Goal: Obtain resource: Download file/media

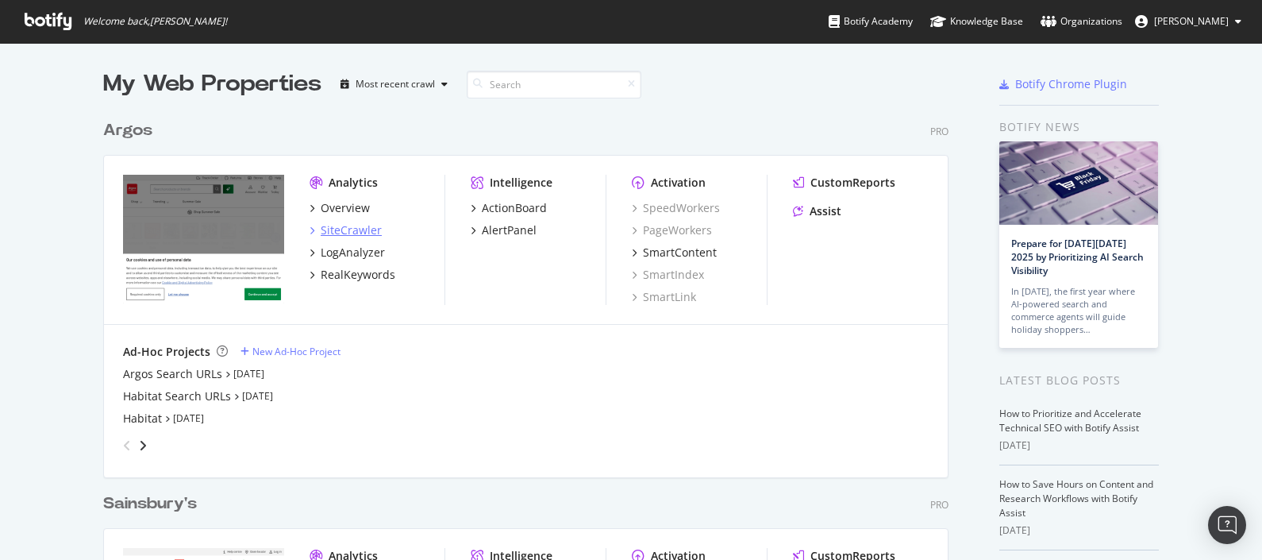
click at [345, 229] on div "SiteCrawler" at bounding box center [351, 230] width 61 height 16
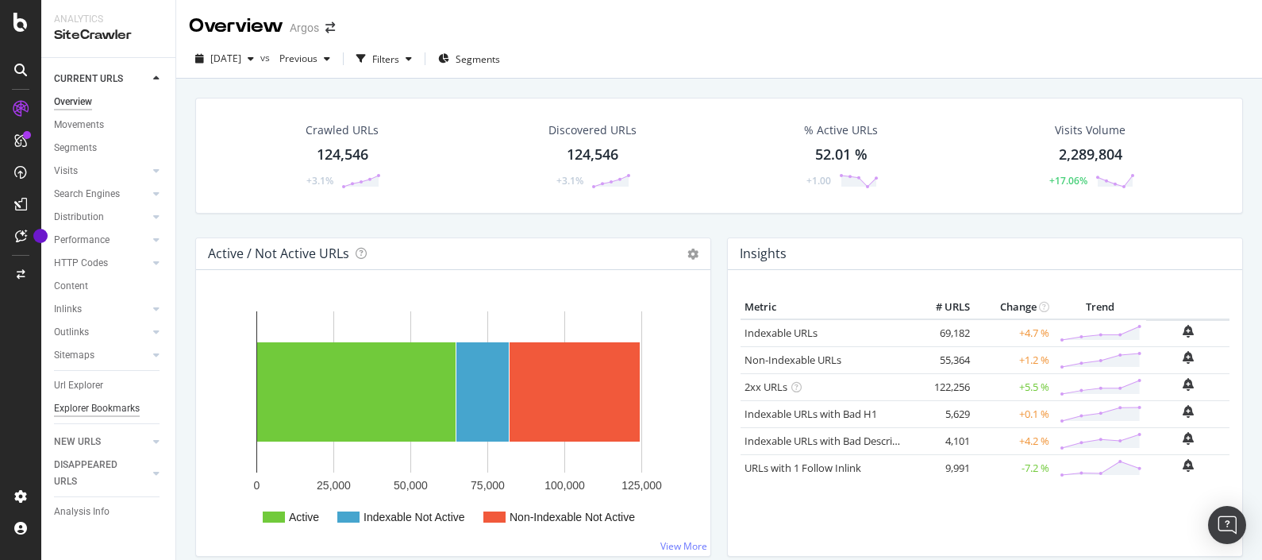
click at [102, 401] on div "Explorer Bookmarks" at bounding box center [97, 408] width 86 height 17
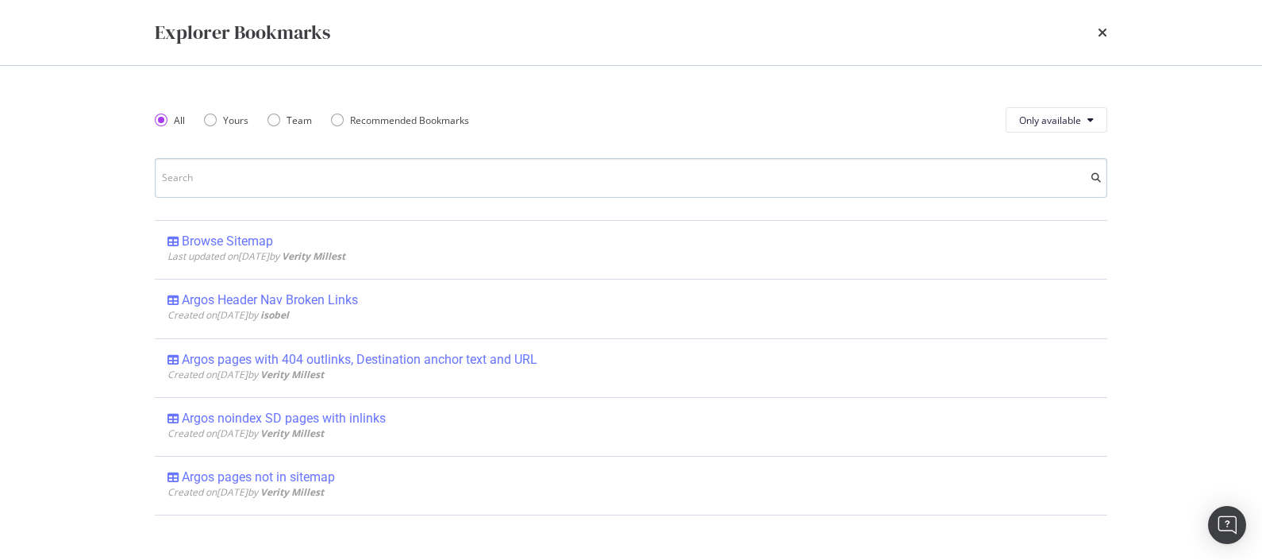
click at [290, 167] on input "modal" at bounding box center [631, 178] width 952 height 40
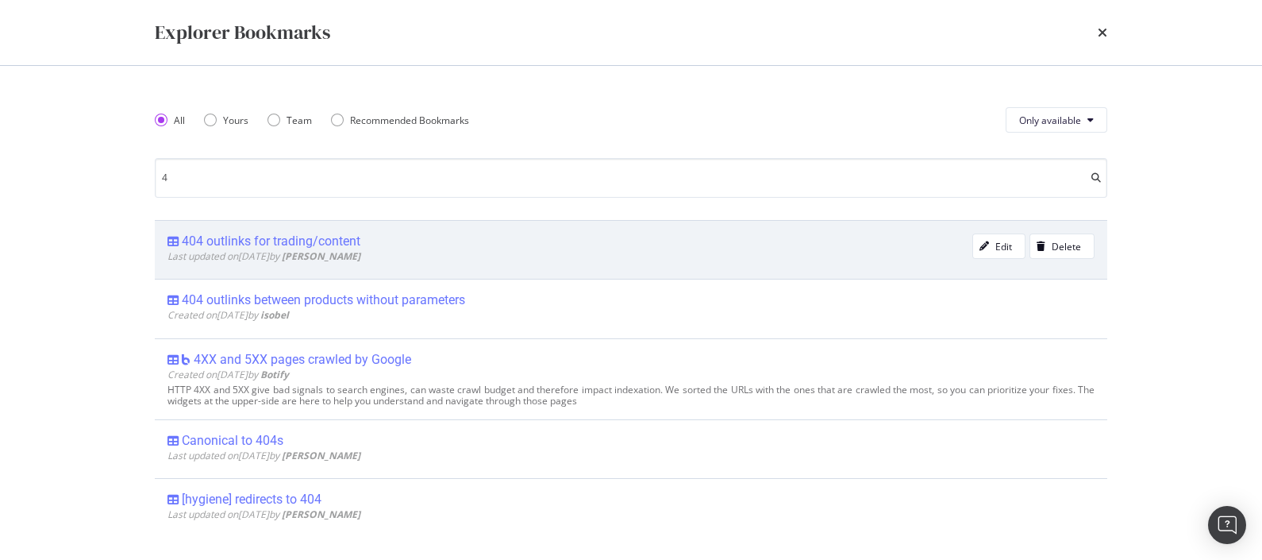
type input "4"
click at [345, 238] on div "404 outlinks for trading/content" at bounding box center [271, 241] width 179 height 16
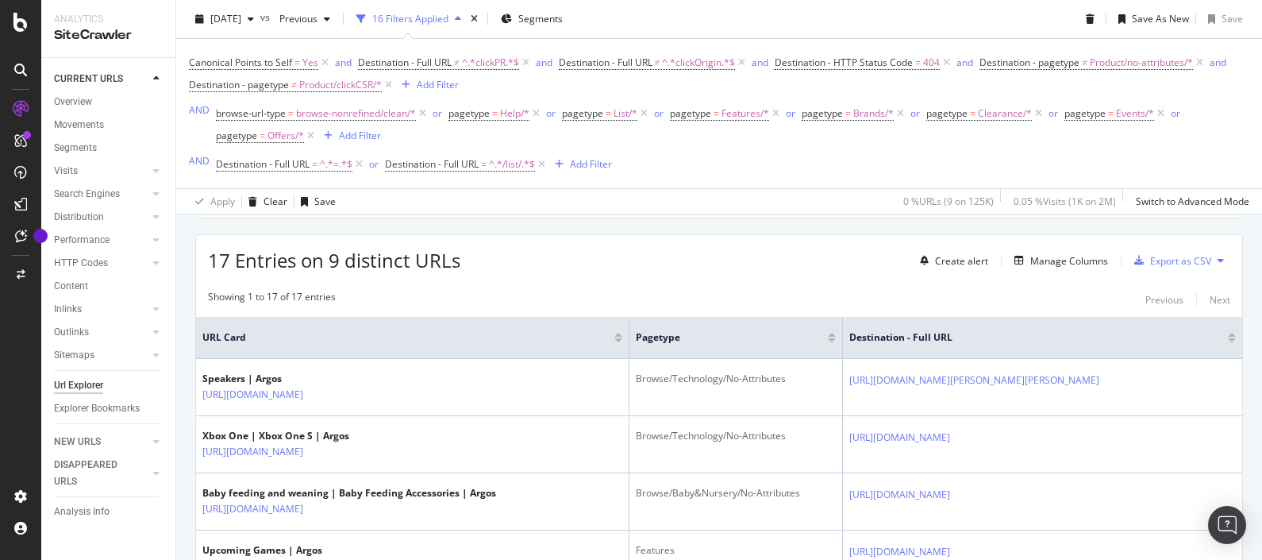
scroll to position [339, 0]
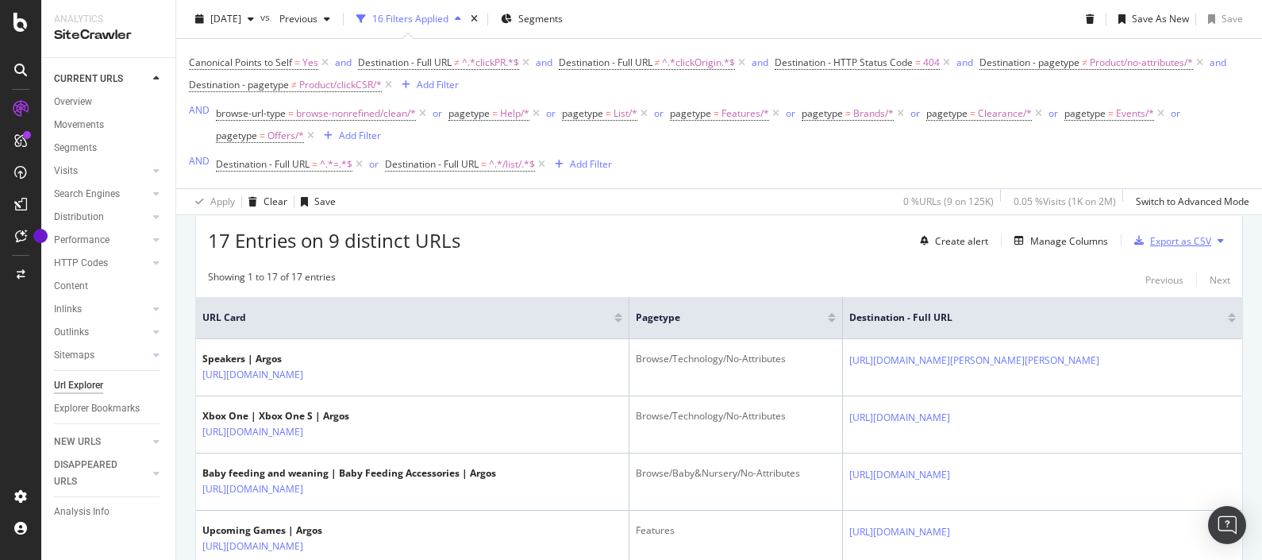
click at [1189, 237] on div "Export as CSV" at bounding box center [1180, 240] width 61 height 13
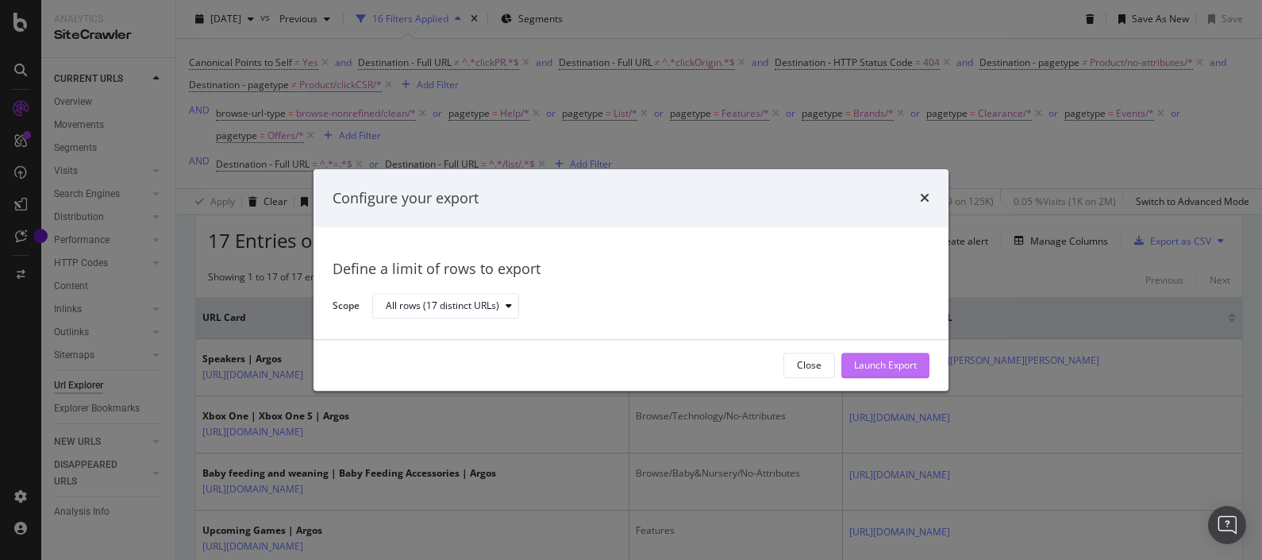
click at [906, 363] on div "Launch Export" at bounding box center [885, 365] width 63 height 13
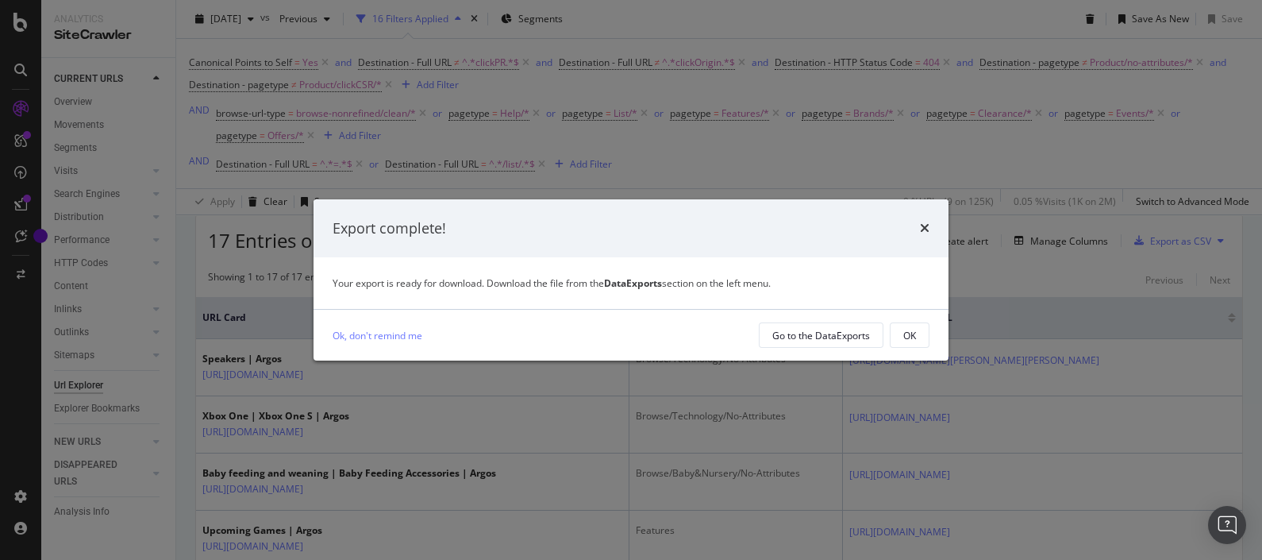
click at [832, 320] on div "Ok, don't remind me Go to the DataExports OK" at bounding box center [631, 335] width 635 height 51
click at [829, 326] on div "Go to the DataExports" at bounding box center [821, 335] width 98 height 22
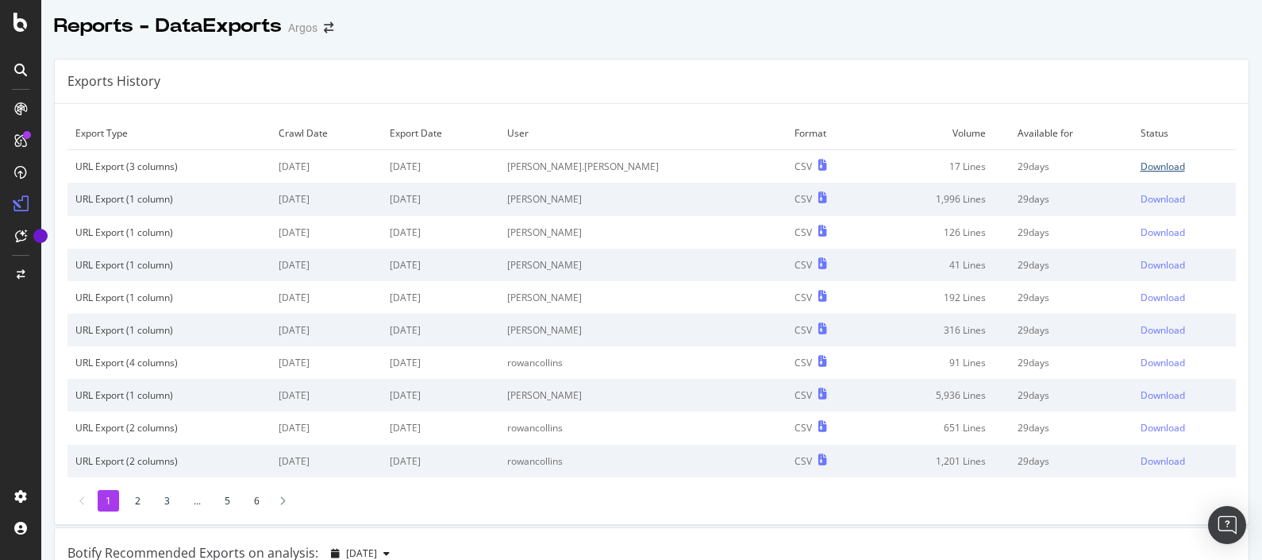
click at [1141, 168] on div "Download" at bounding box center [1163, 166] width 44 height 13
click at [20, 14] on icon at bounding box center [20, 22] width 14 height 19
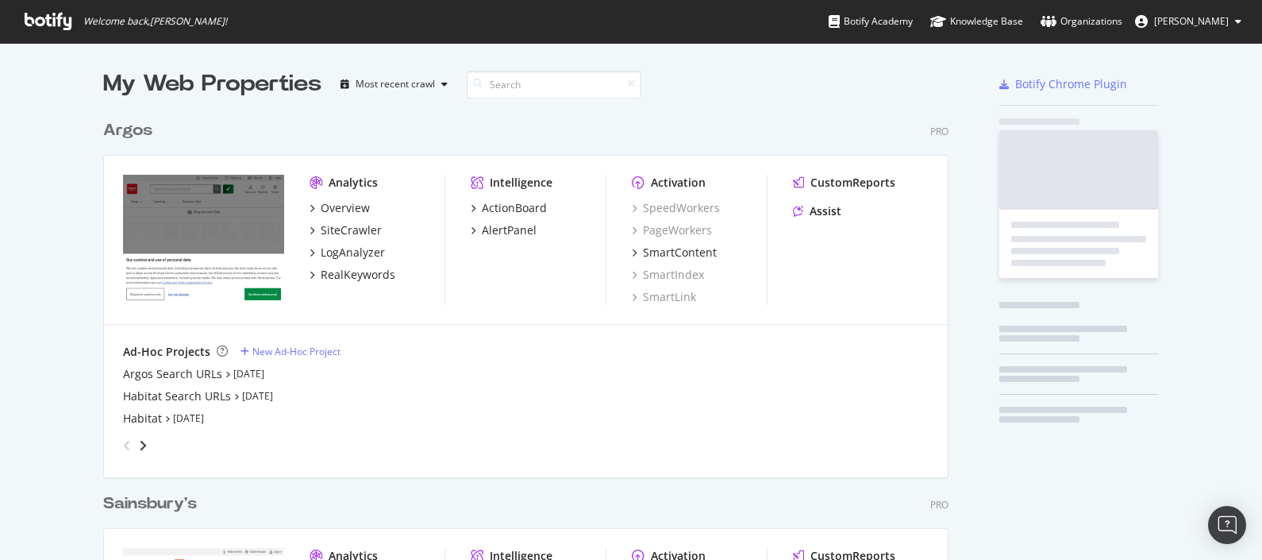
scroll to position [544, 1231]
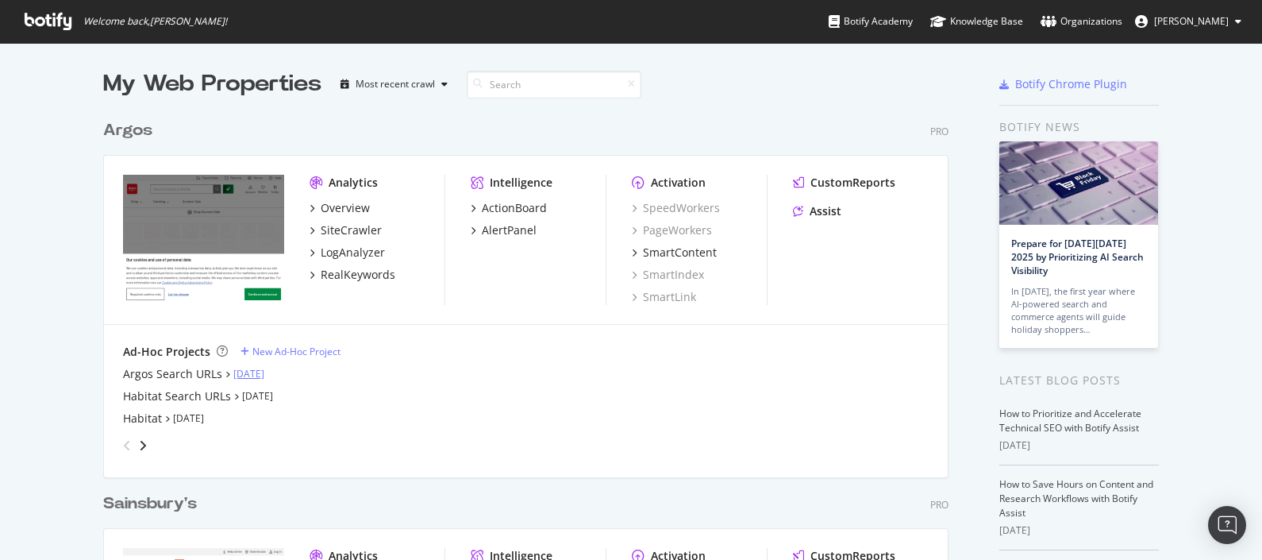
click at [233, 371] on link "[DATE]" at bounding box center [248, 373] width 31 height 13
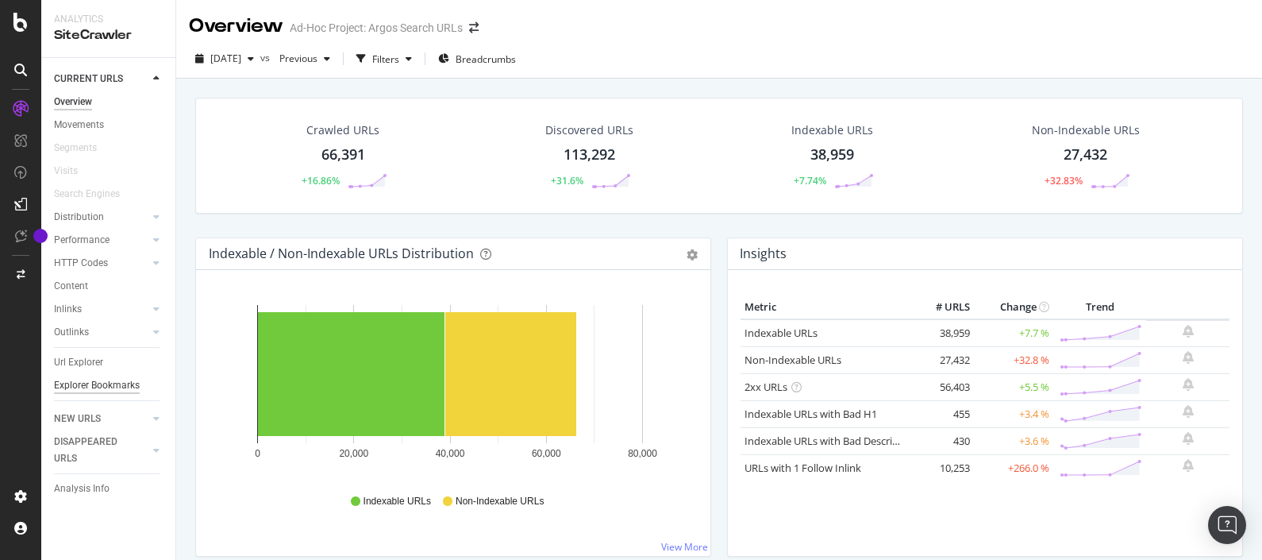
click at [102, 385] on div "Explorer Bookmarks" at bounding box center [97, 385] width 86 height 17
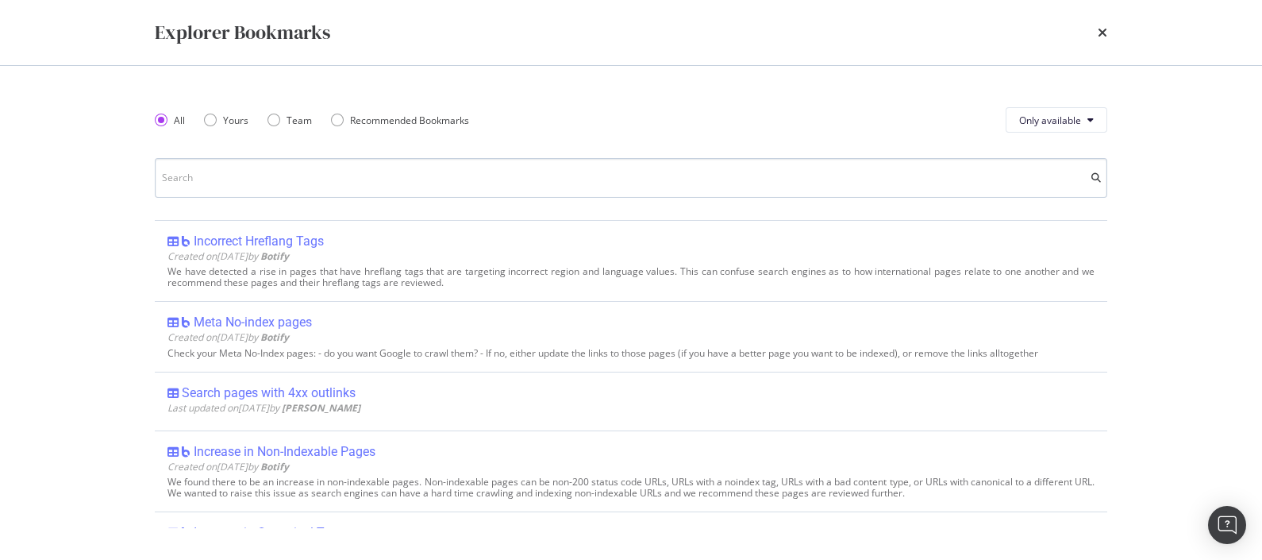
click at [273, 180] on input "modal" at bounding box center [631, 178] width 952 height 40
type input "4"
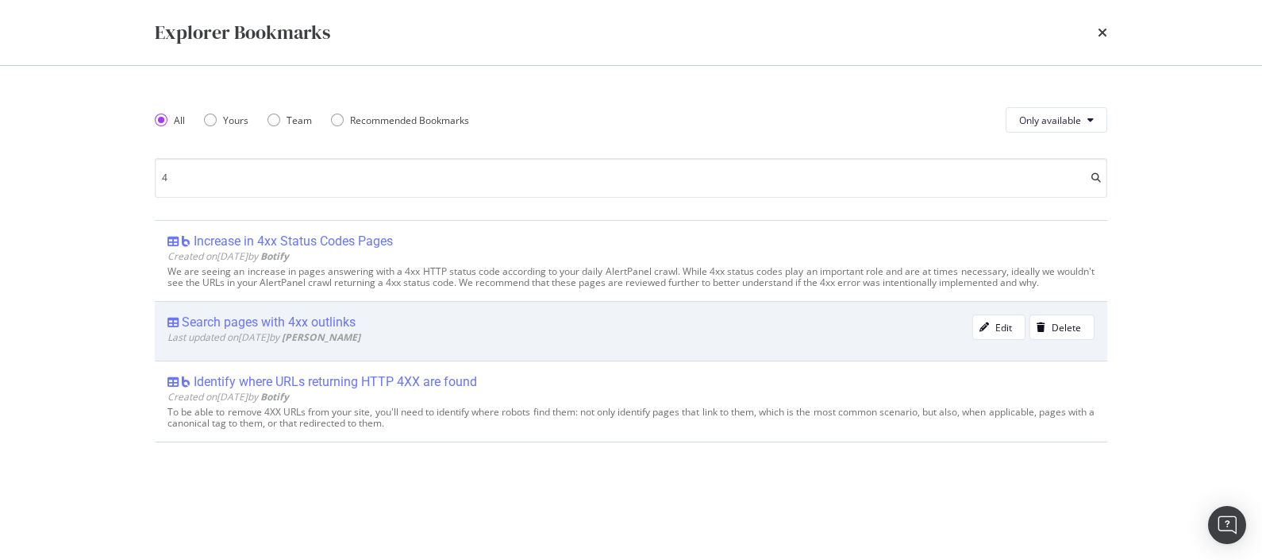
click at [308, 325] on div "Search pages with 4xx outlinks" at bounding box center [269, 322] width 174 height 16
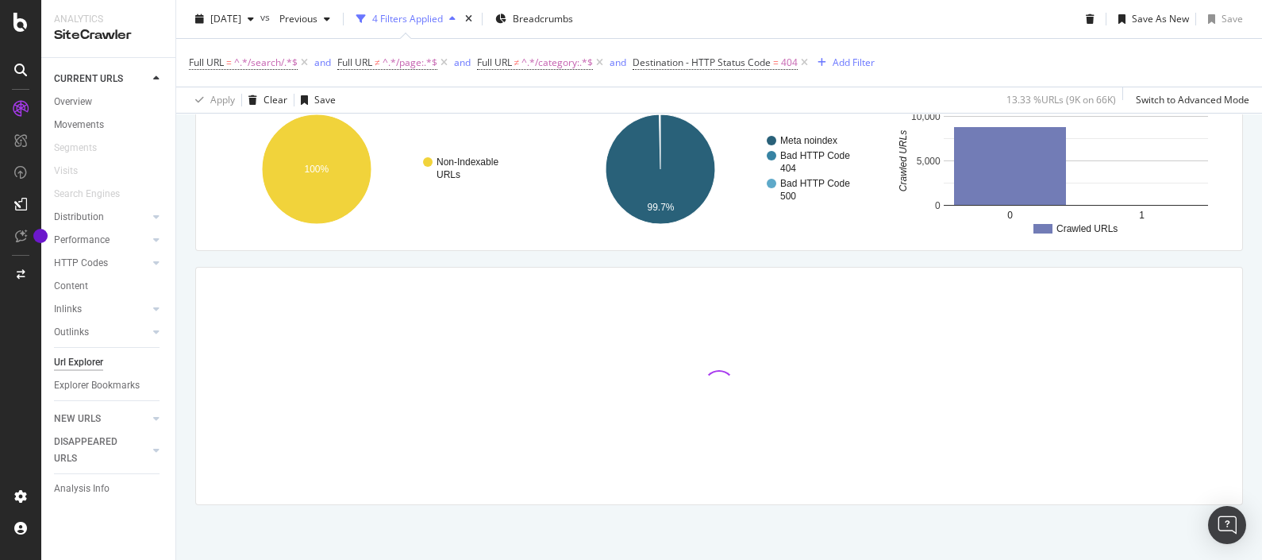
scroll to position [183, 0]
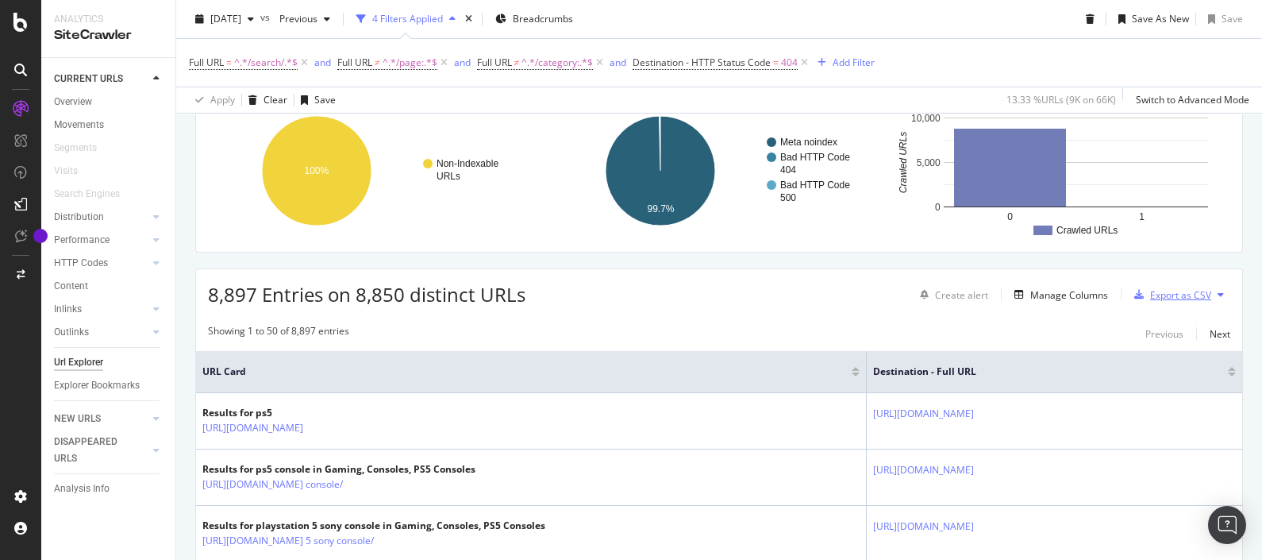
click at [1176, 288] on div "Export as CSV" at bounding box center [1180, 294] width 61 height 13
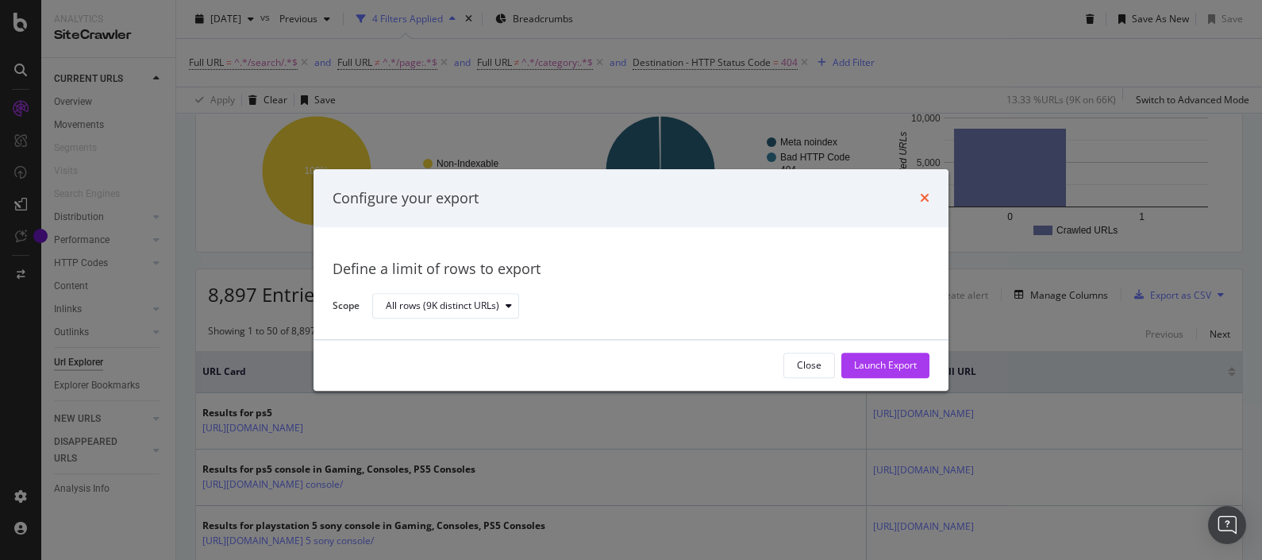
click at [925, 193] on icon "times" at bounding box center [925, 198] width 10 height 13
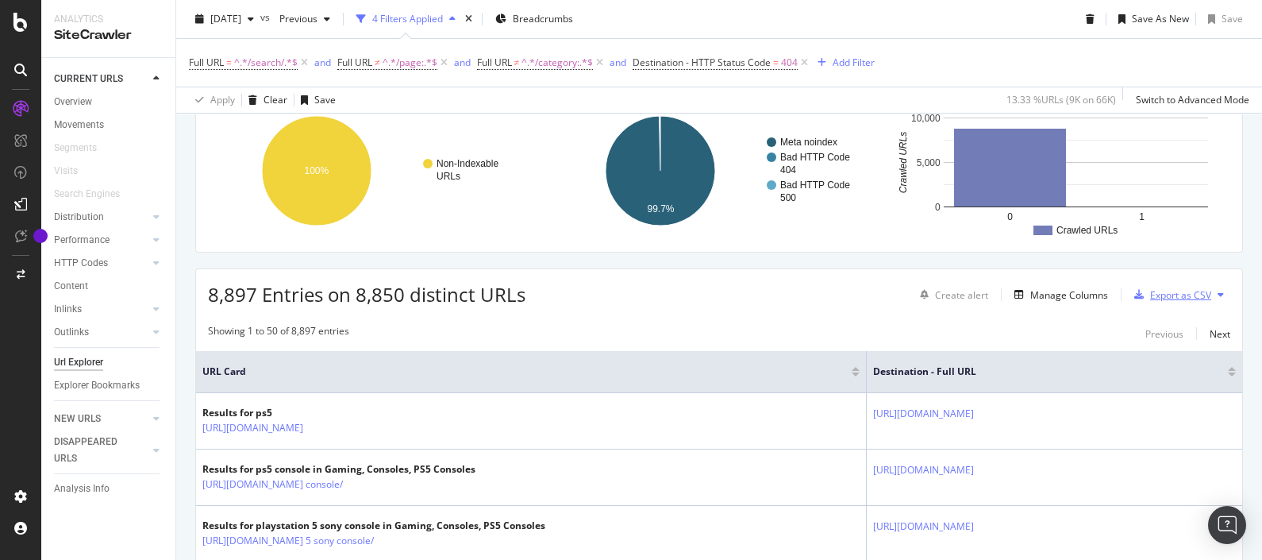
click at [1176, 297] on div "Export as CSV" at bounding box center [1180, 294] width 61 height 13
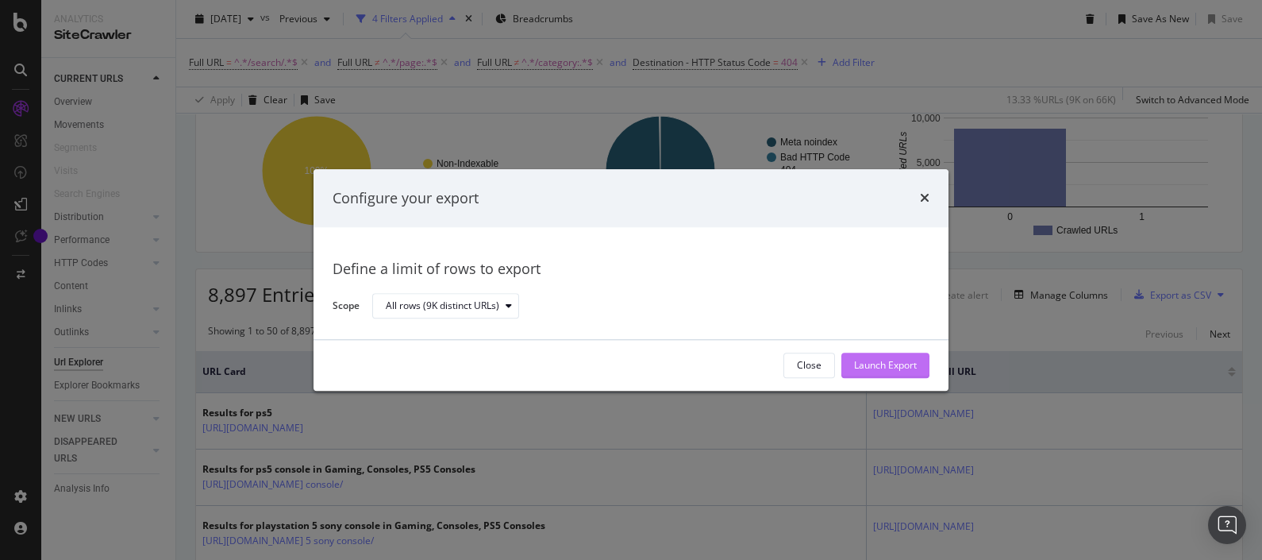
click at [910, 365] on div "Launch Export" at bounding box center [885, 365] width 63 height 13
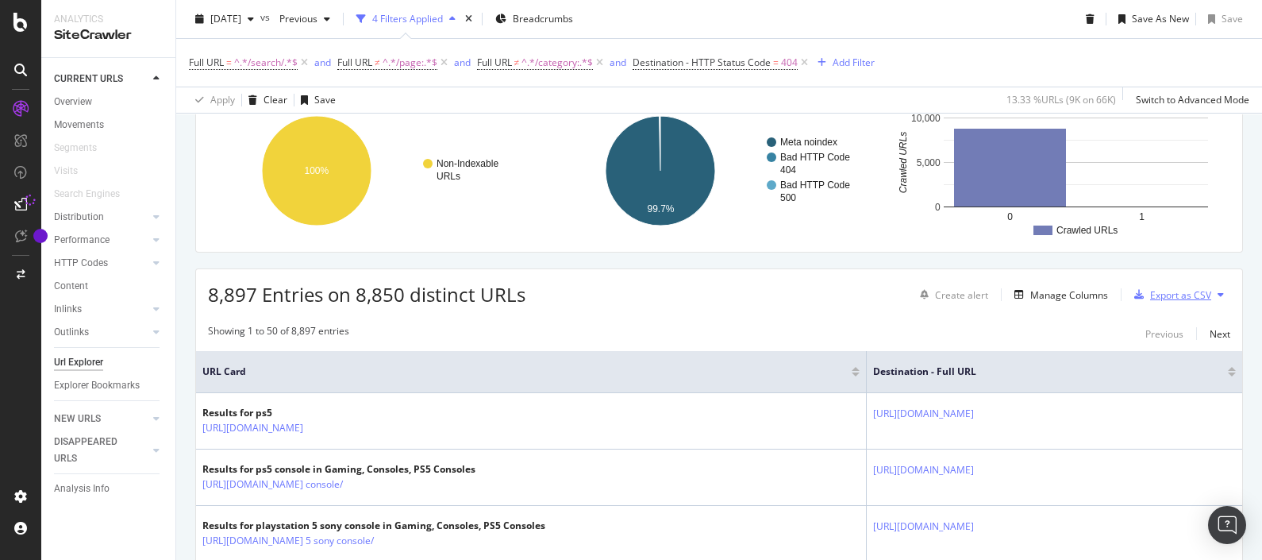
scroll to position [0, 0]
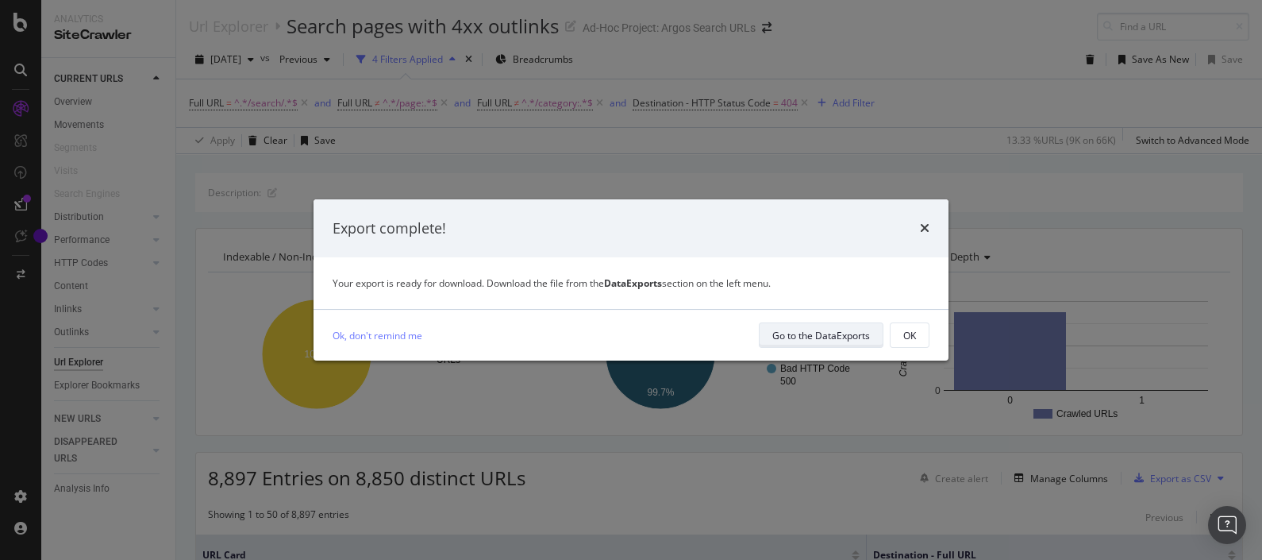
click at [822, 331] on div "Go to the DataExports" at bounding box center [821, 335] width 98 height 13
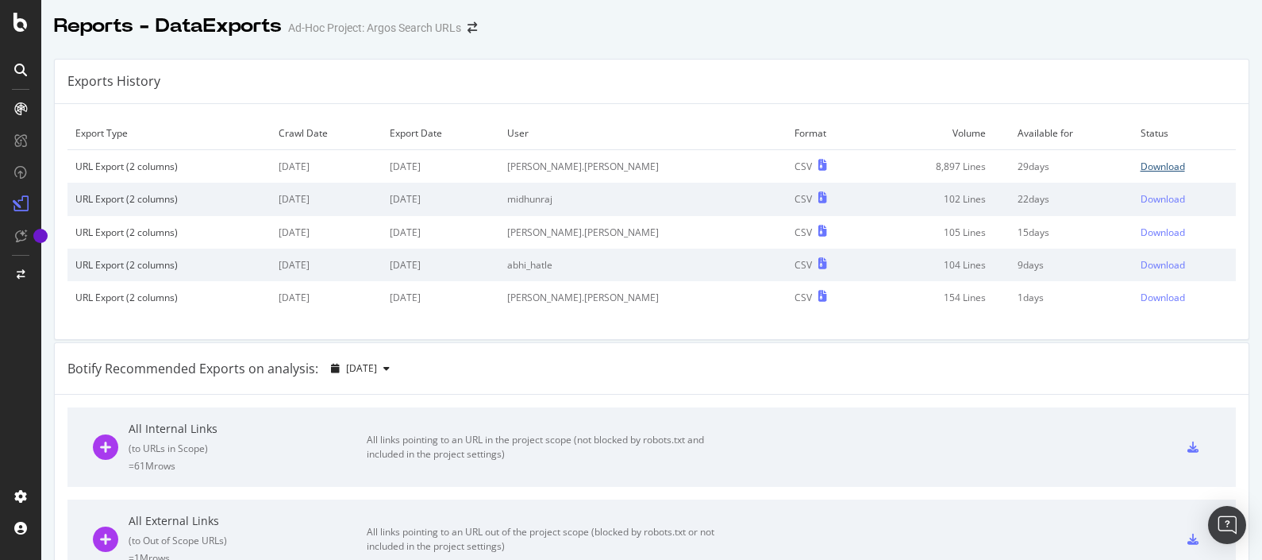
click at [1141, 160] on div "Download" at bounding box center [1163, 166] width 44 height 13
click at [27, 23] on icon at bounding box center [20, 22] width 14 height 19
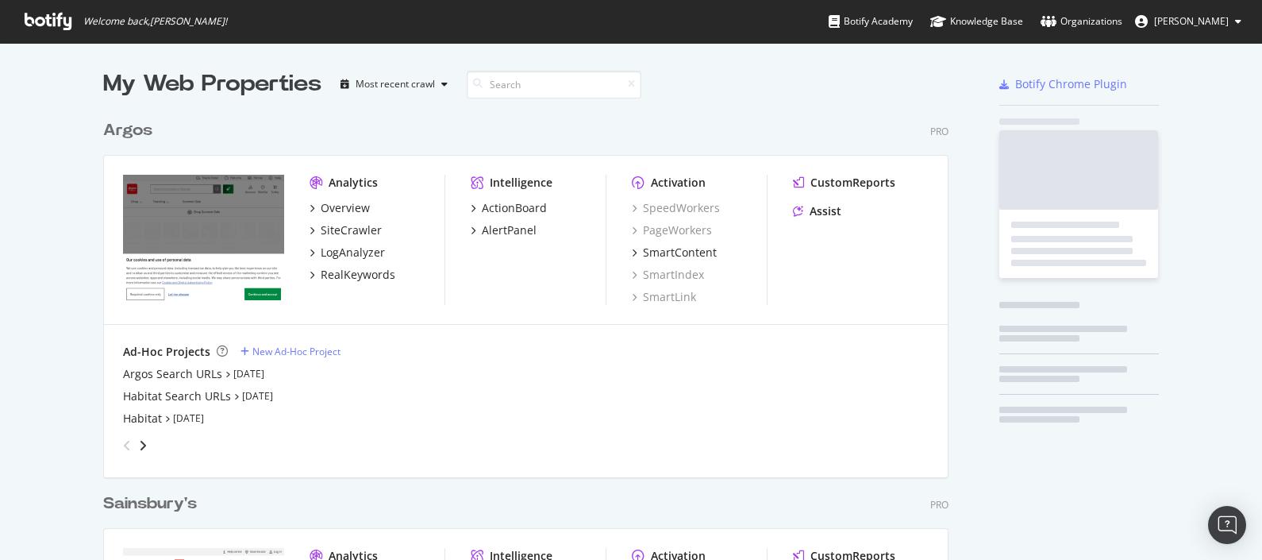
scroll to position [544, 1231]
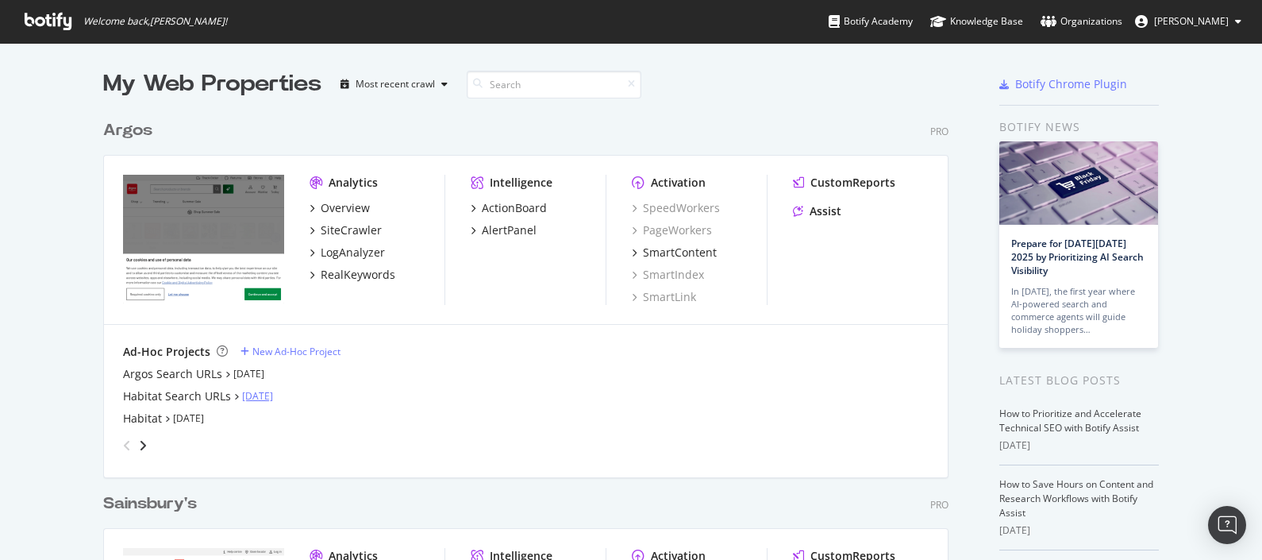
click at [242, 393] on link "[DATE]" at bounding box center [257, 395] width 31 height 13
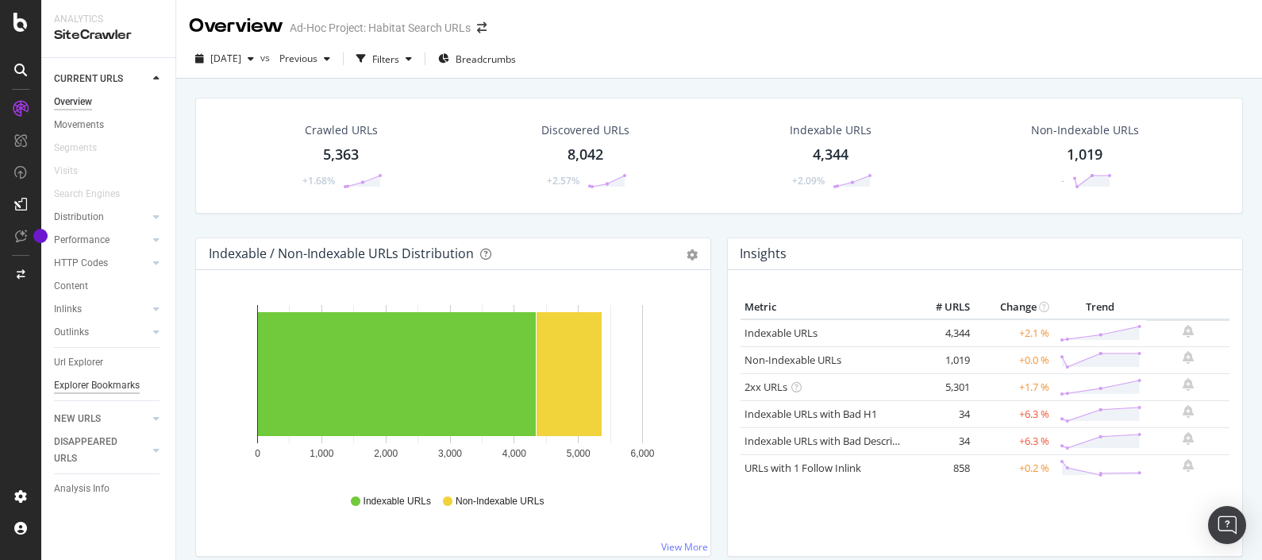
click at [94, 381] on div "Explorer Bookmarks" at bounding box center [97, 385] width 86 height 17
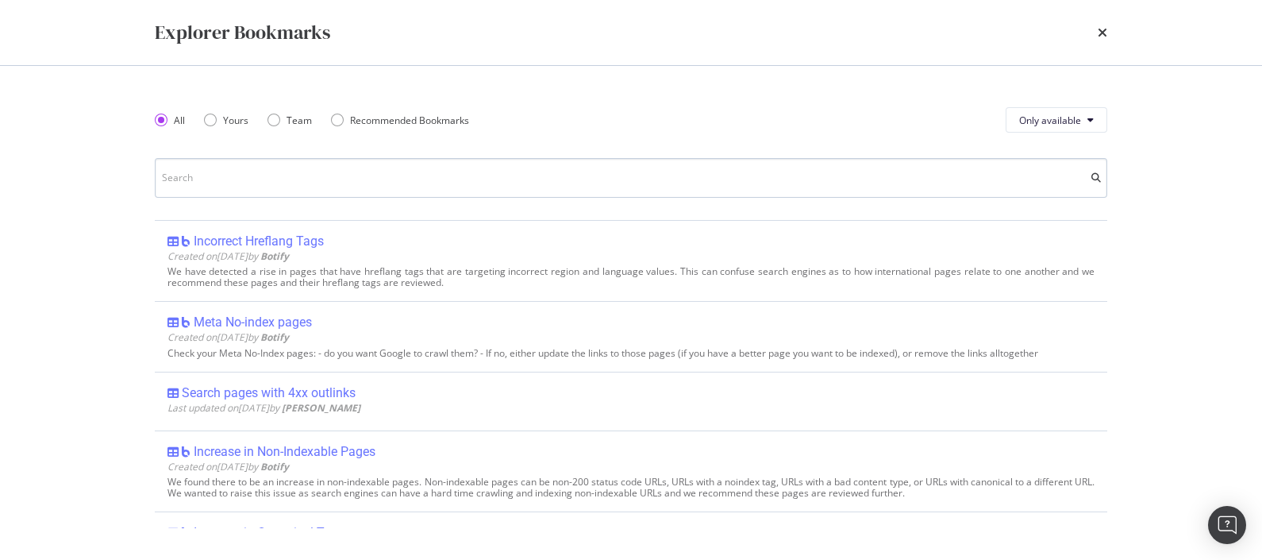
click at [242, 179] on input "modal" at bounding box center [631, 178] width 952 height 40
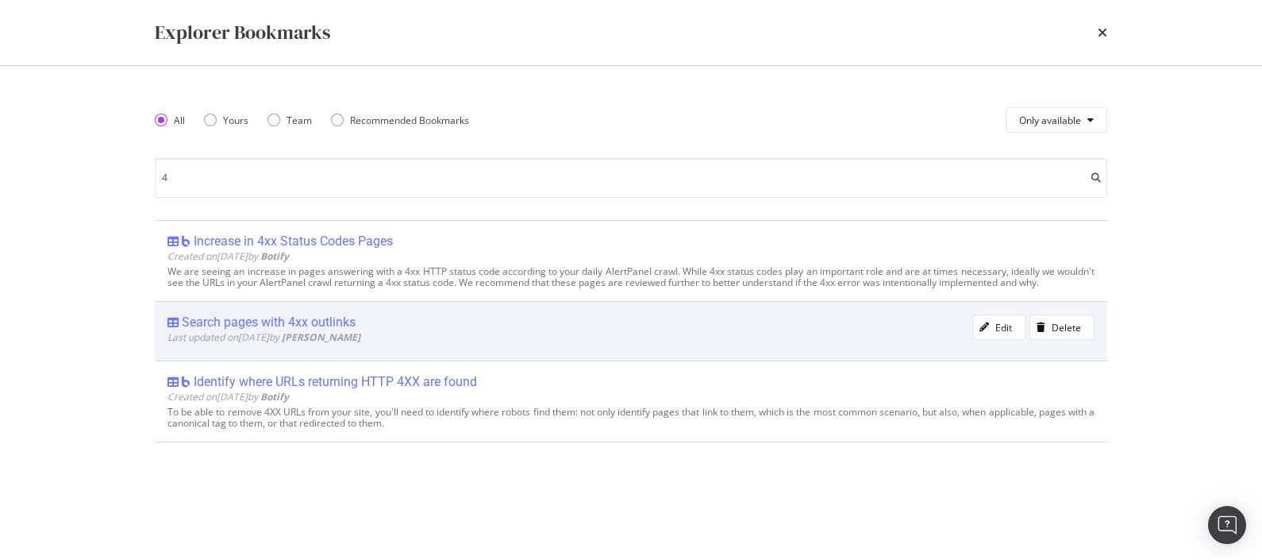
type input "4"
click at [360, 324] on div "Search pages with 4xx outlinks" at bounding box center [569, 322] width 805 height 16
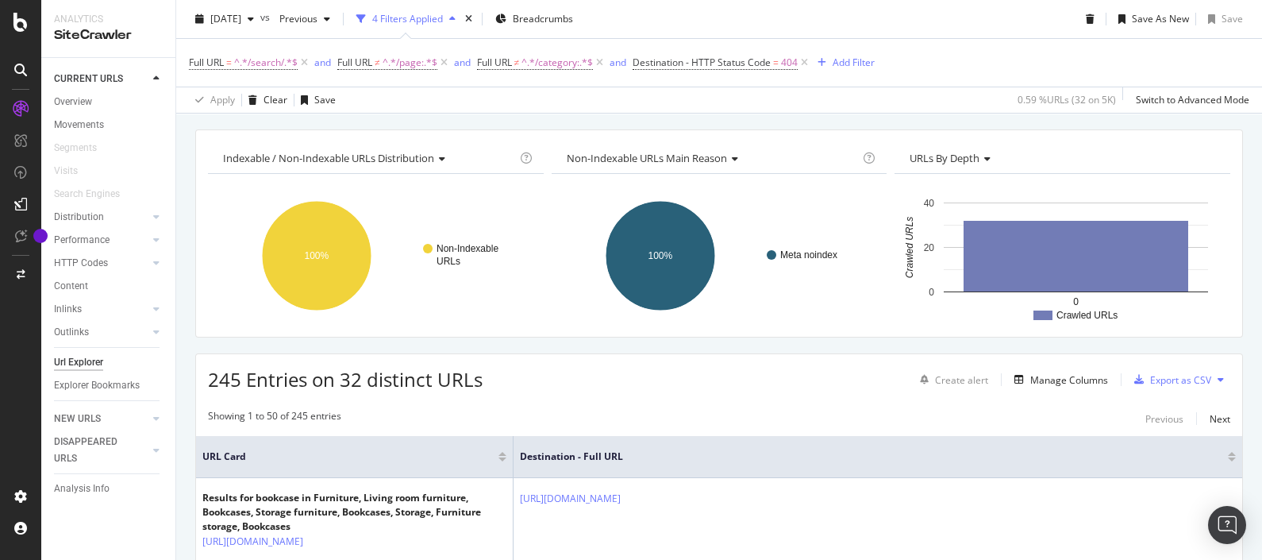
scroll to position [28, 0]
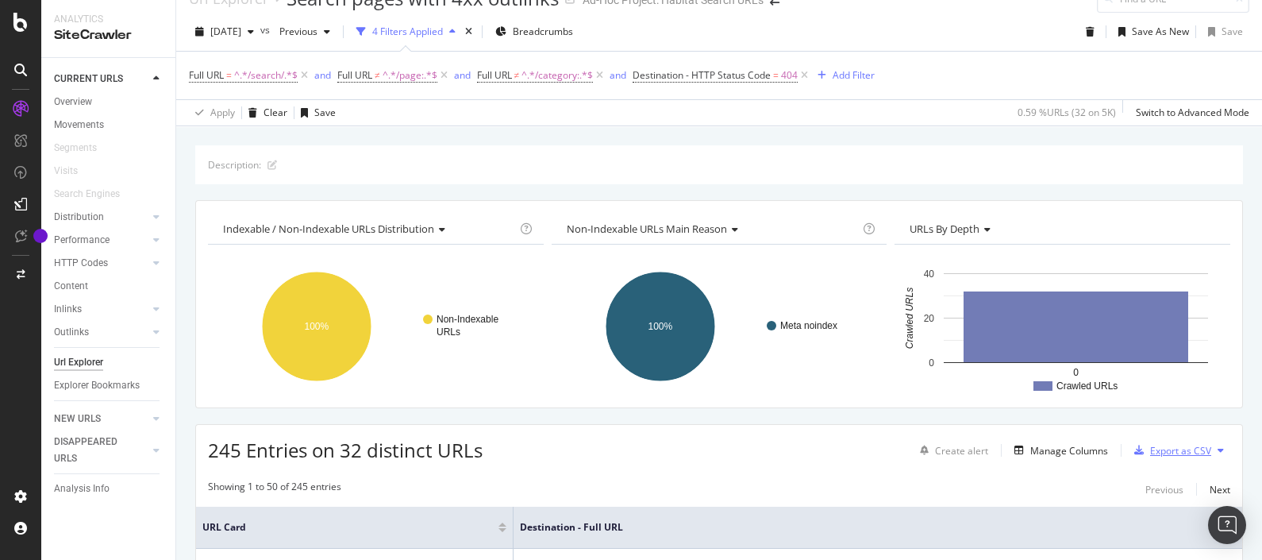
click at [1151, 444] on div "Export as CSV" at bounding box center [1180, 450] width 61 height 13
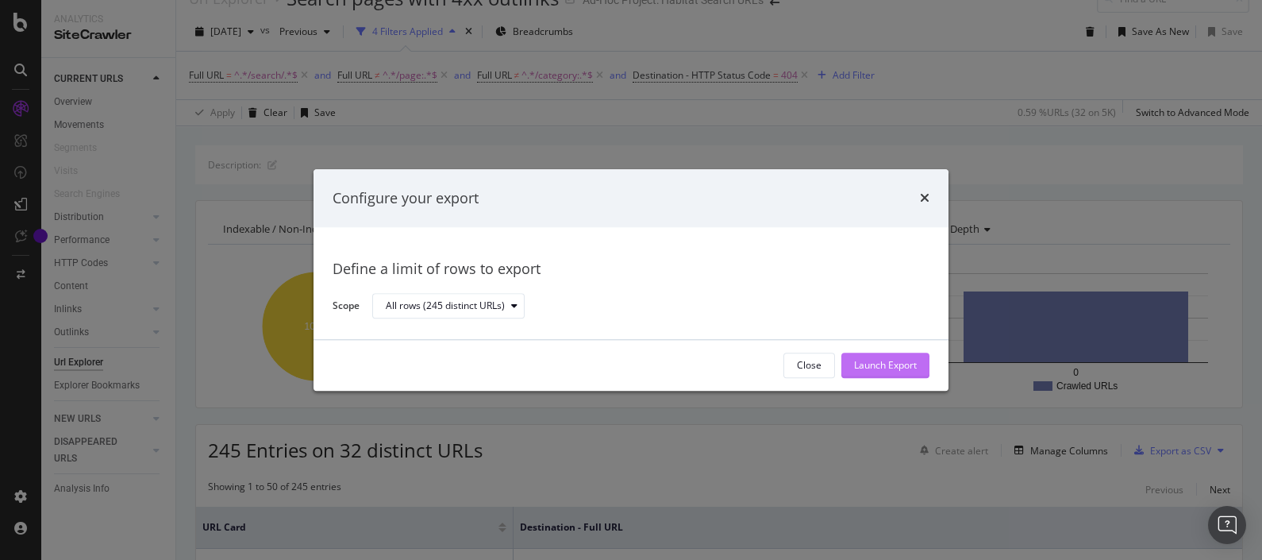
click at [897, 366] on div "Launch Export" at bounding box center [885, 365] width 63 height 13
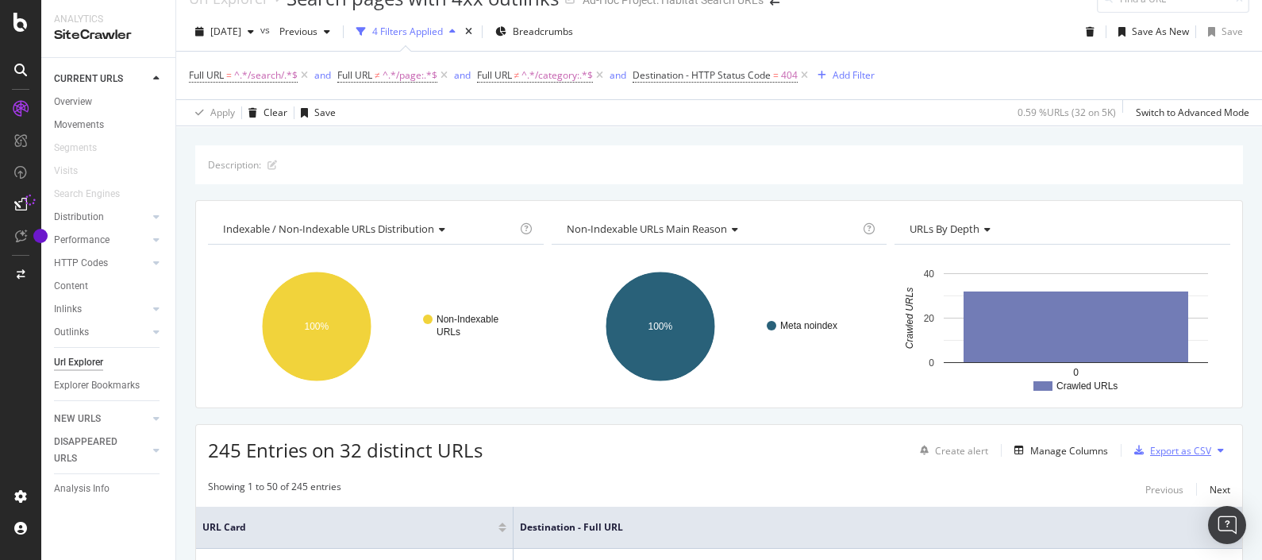
scroll to position [0, 0]
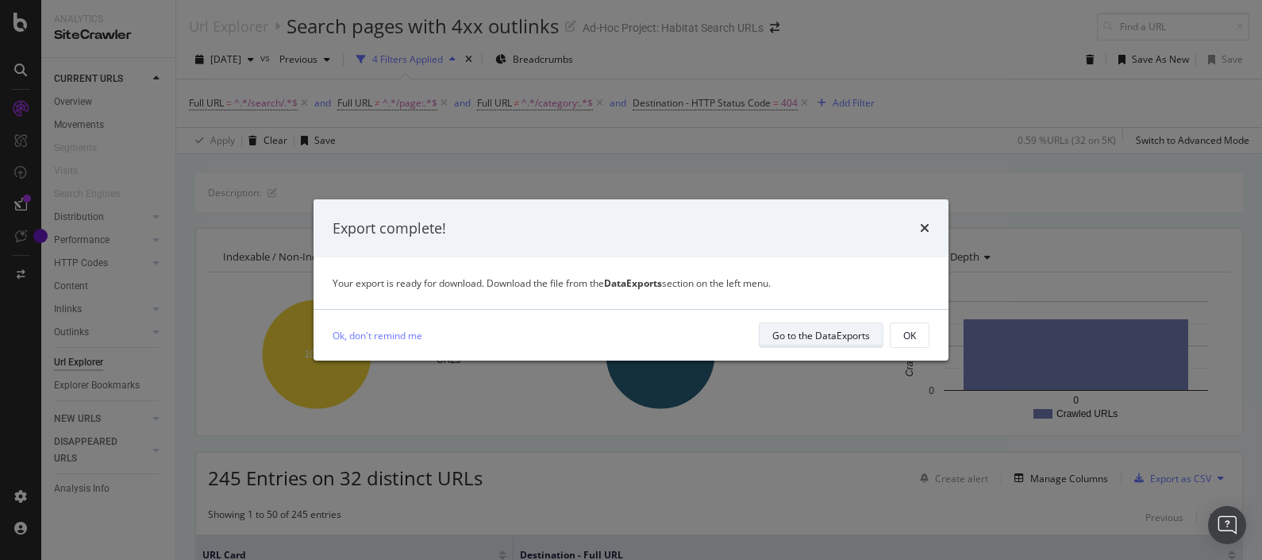
click at [791, 333] on div "Go to the DataExports" at bounding box center [821, 335] width 98 height 13
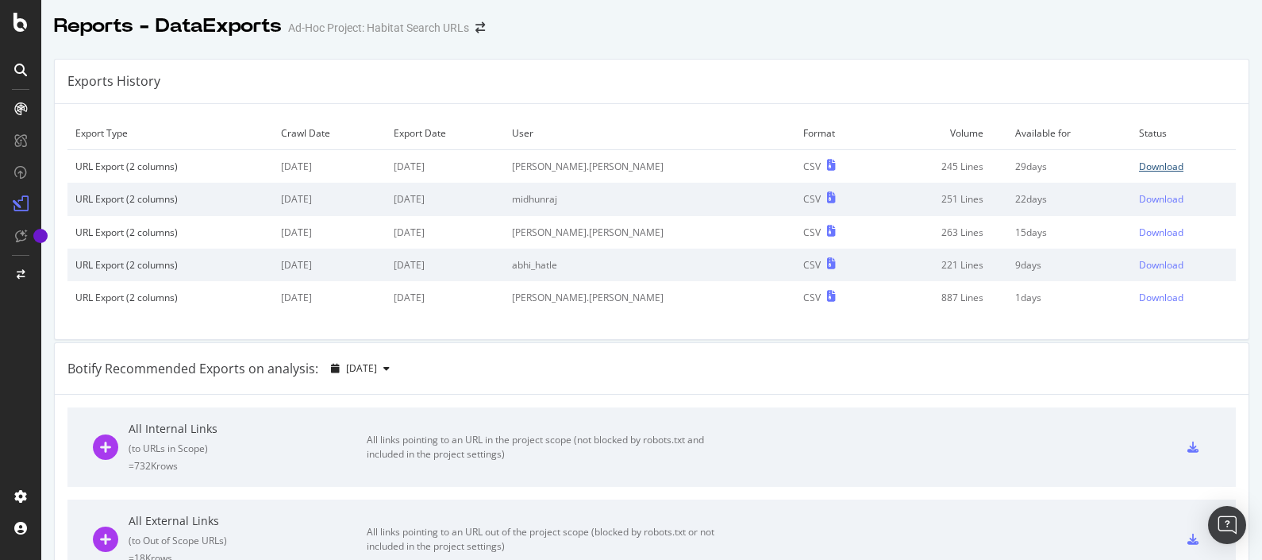
click at [1139, 167] on div "Download" at bounding box center [1161, 166] width 44 height 13
click at [17, 21] on icon at bounding box center [20, 22] width 14 height 19
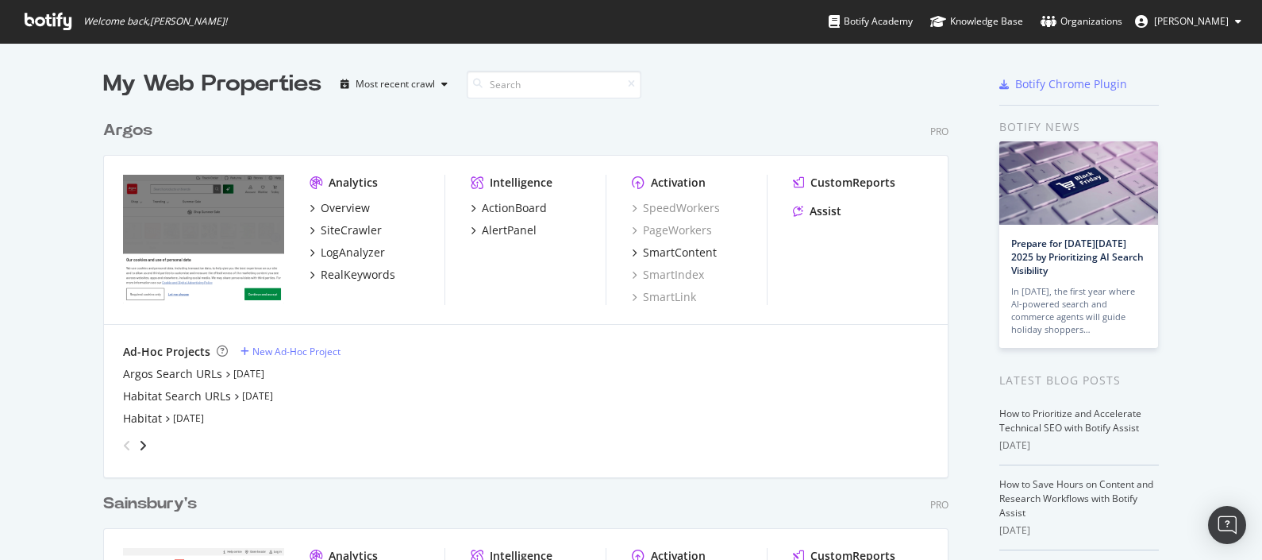
scroll to position [544, 1231]
click at [189, 415] on link "[DATE]" at bounding box center [188, 417] width 31 height 13
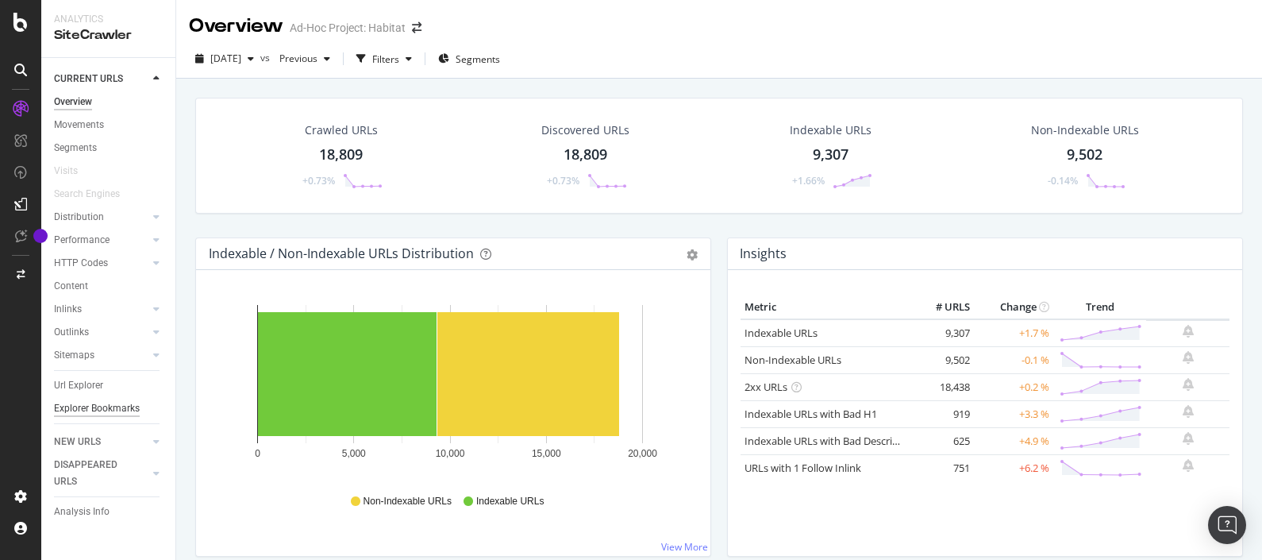
click at [112, 401] on div "Explorer Bookmarks" at bounding box center [97, 408] width 86 height 17
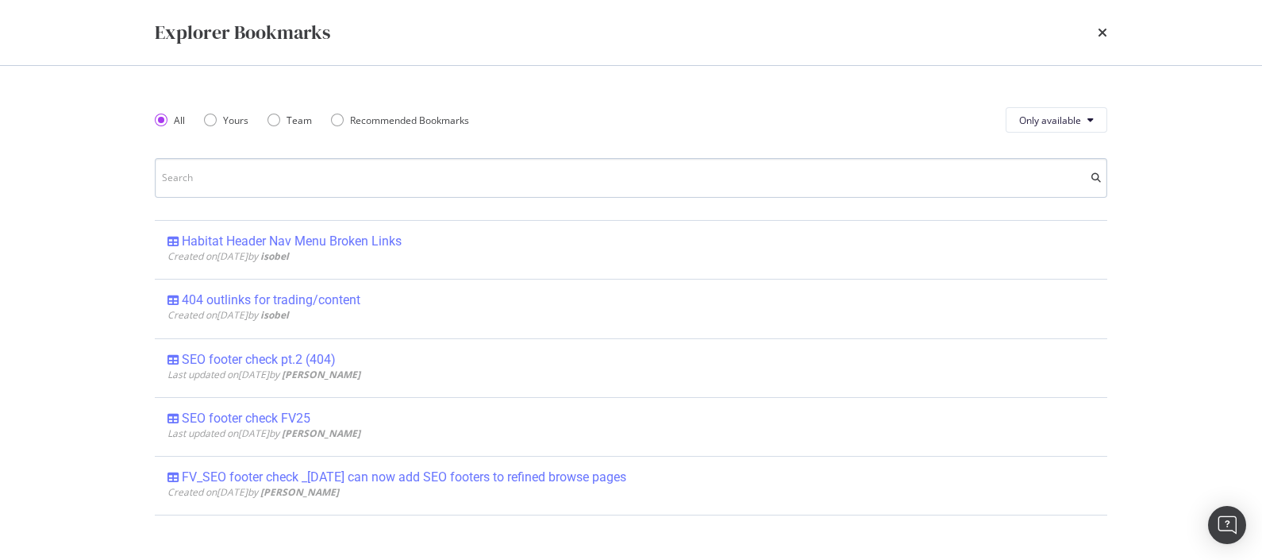
click at [294, 171] on input "modal" at bounding box center [631, 178] width 952 height 40
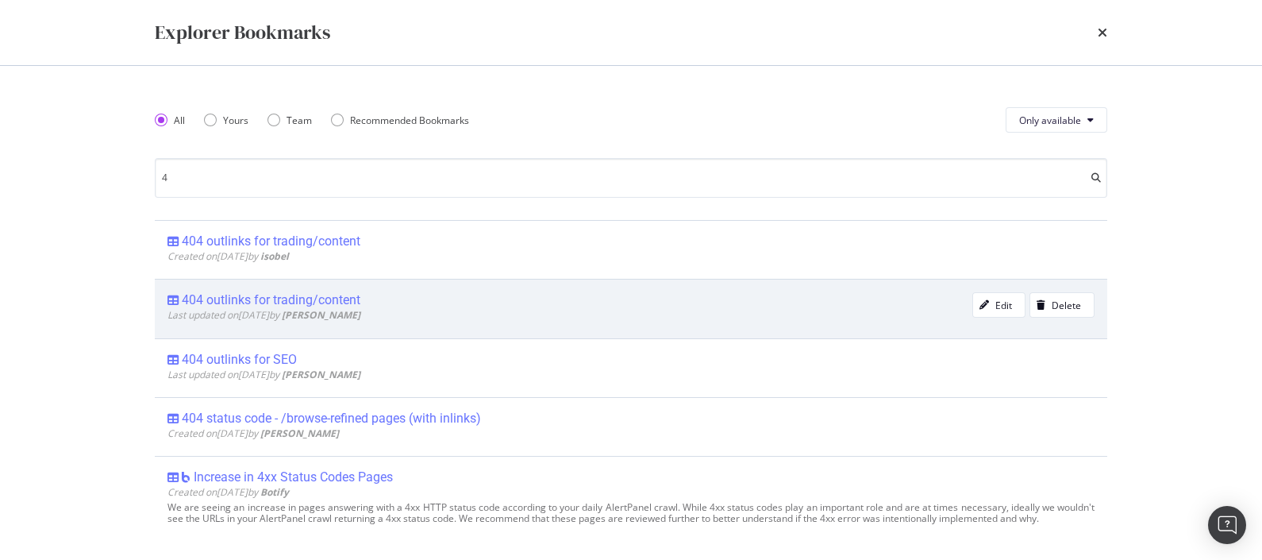
type input "4"
click at [328, 292] on div "404 outlinks for trading/content" at bounding box center [271, 300] width 179 height 16
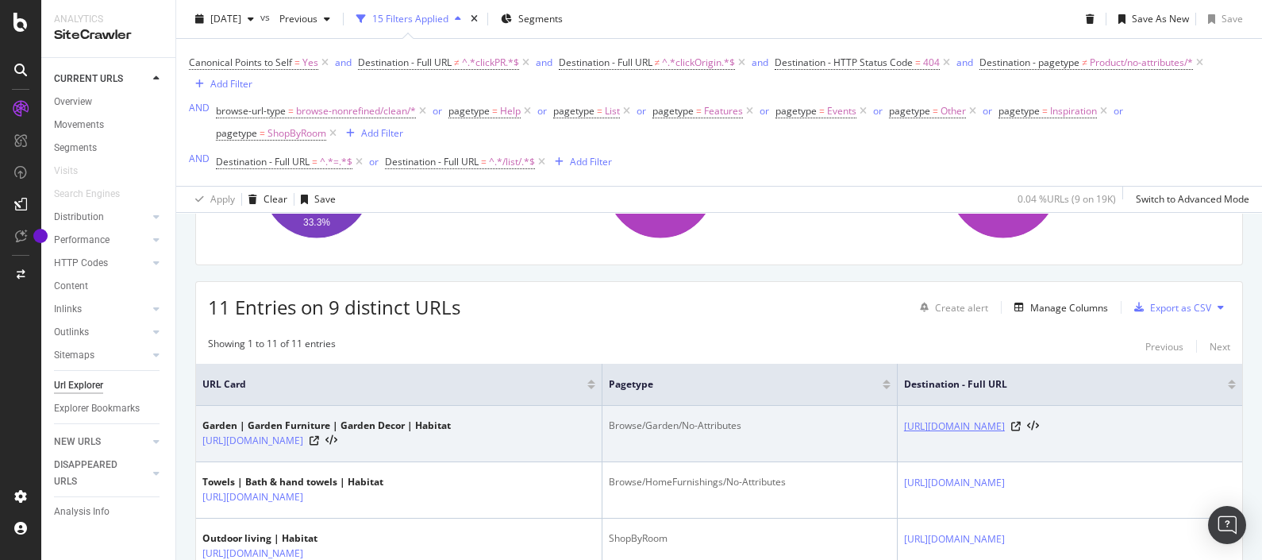
scroll to position [268, 0]
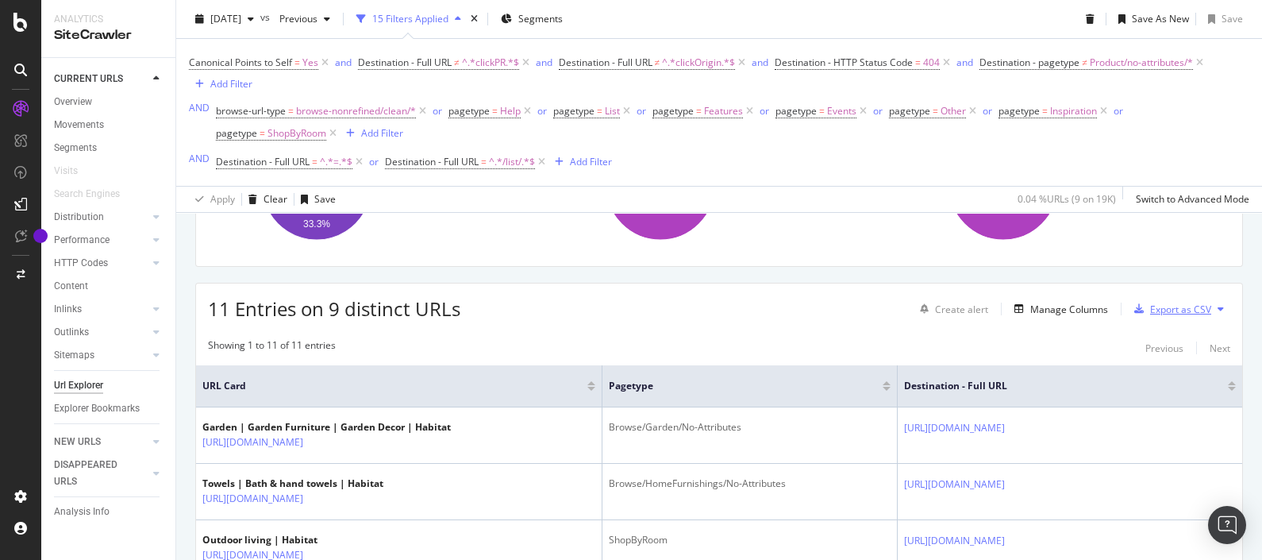
click at [1179, 306] on div "Export as CSV" at bounding box center [1180, 308] width 61 height 13
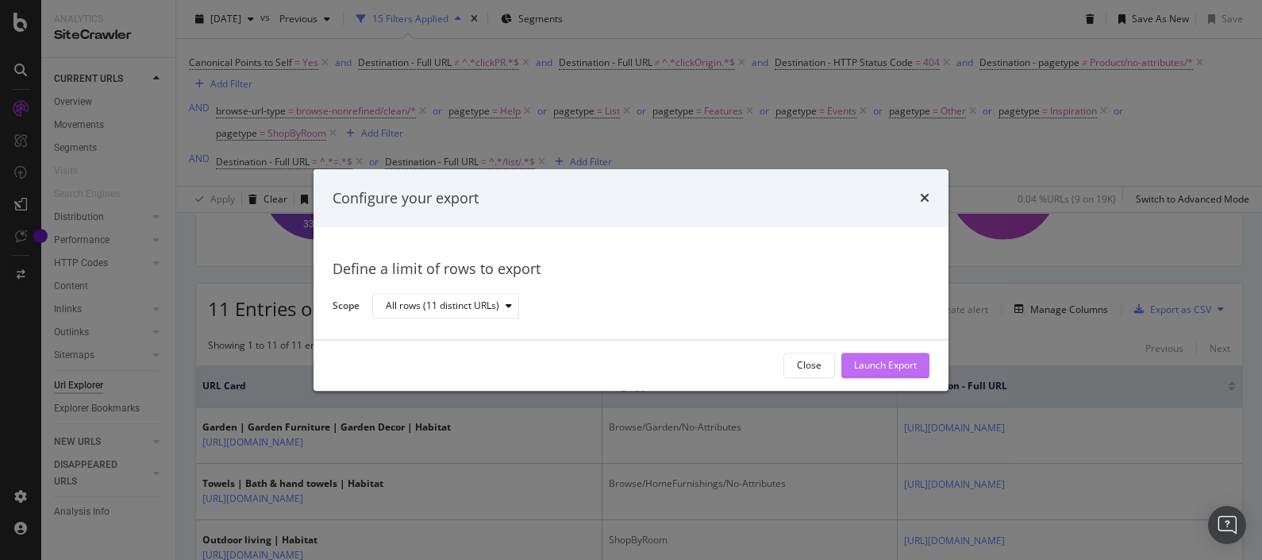
click at [907, 364] on div "Launch Export" at bounding box center [885, 365] width 63 height 13
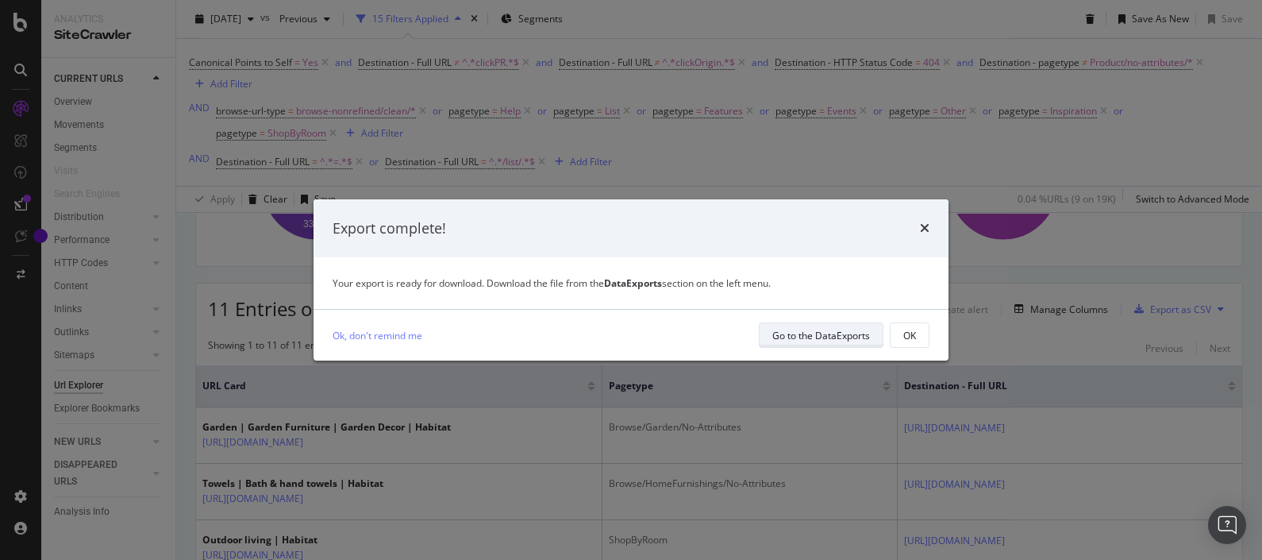
click at [829, 329] on div "Go to the DataExports" at bounding box center [821, 335] width 98 height 13
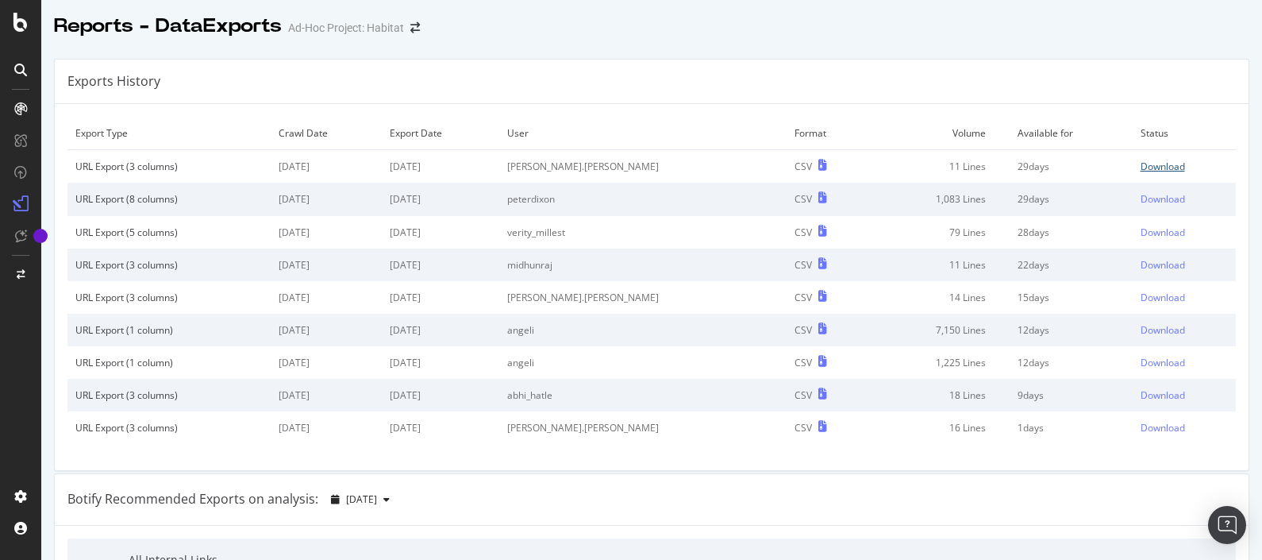
click at [1141, 163] on div "Download" at bounding box center [1163, 166] width 44 height 13
click at [12, 19] on div at bounding box center [21, 22] width 38 height 19
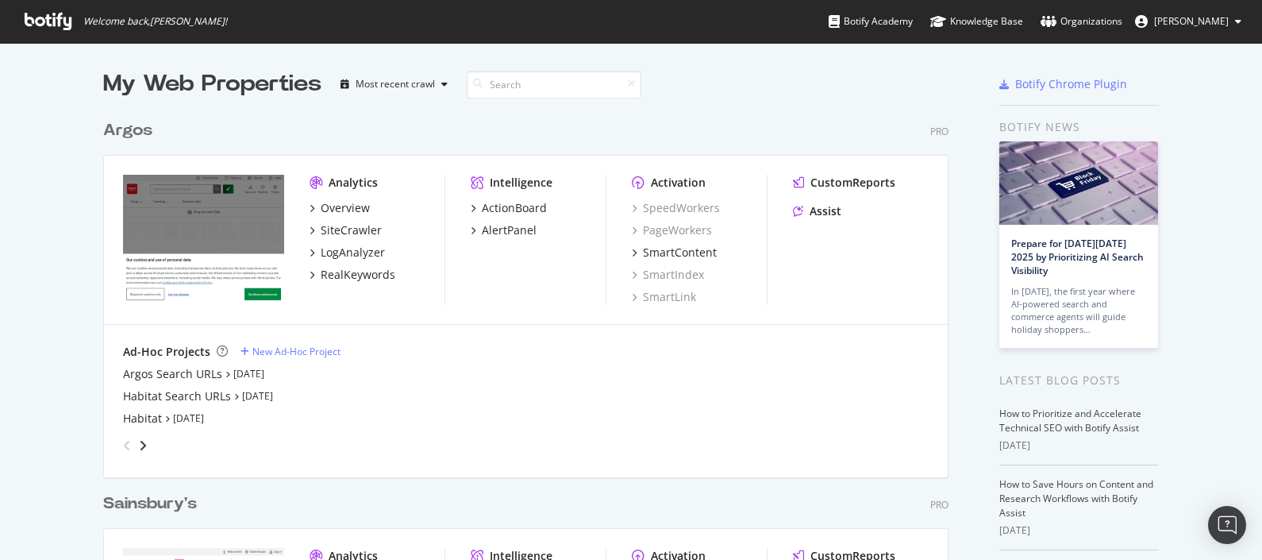
scroll to position [312, 0]
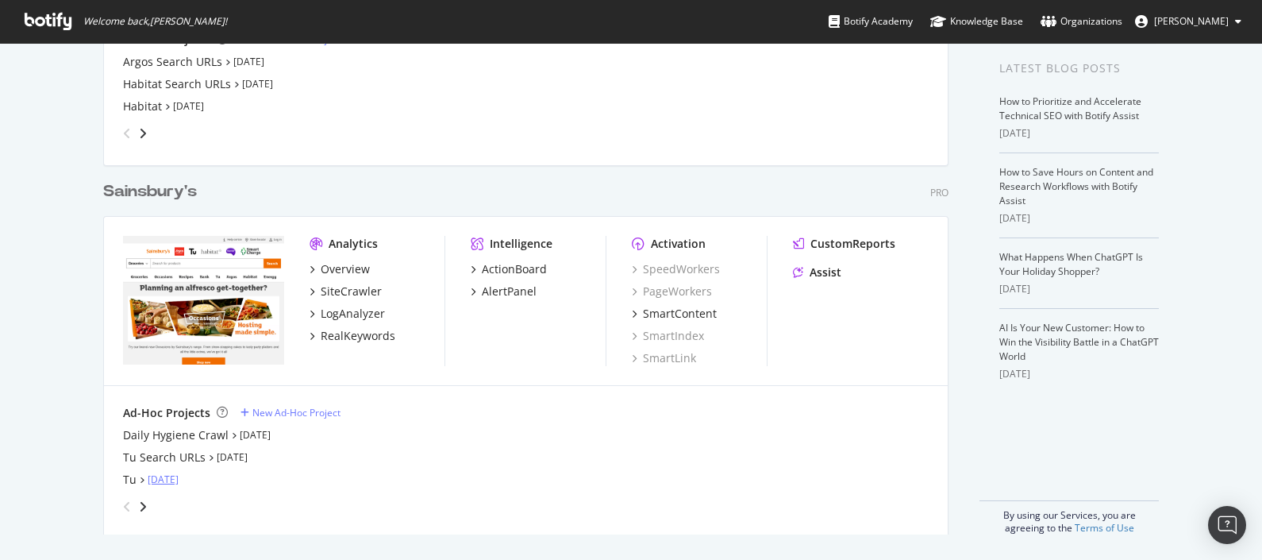
click at [163, 478] on link "[DATE]" at bounding box center [163, 478] width 31 height 13
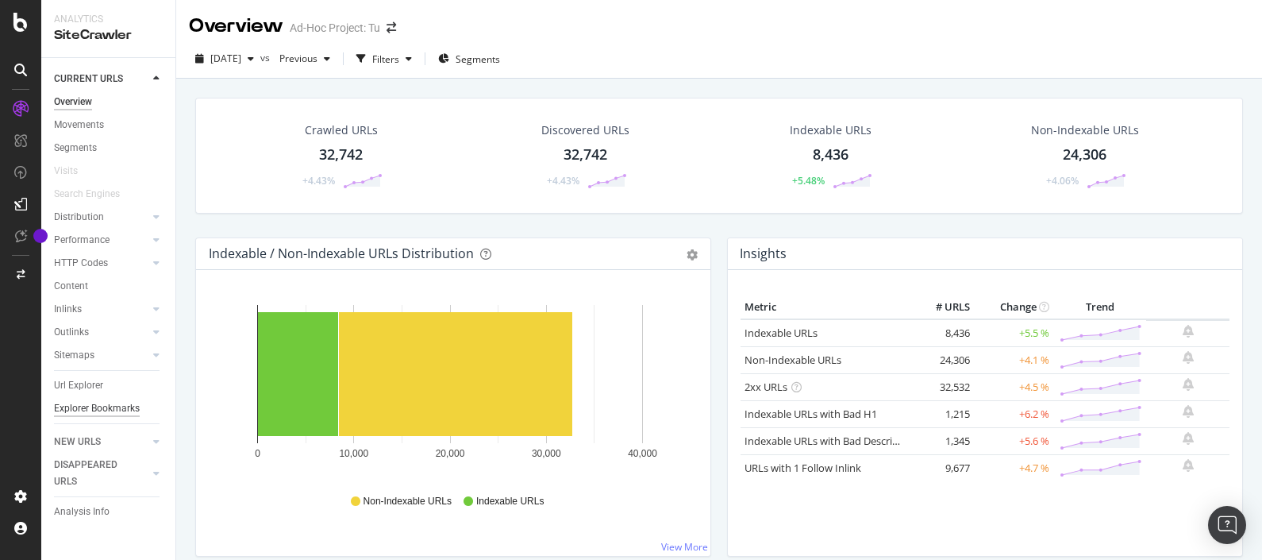
click at [124, 409] on div "Explorer Bookmarks" at bounding box center [97, 408] width 86 height 17
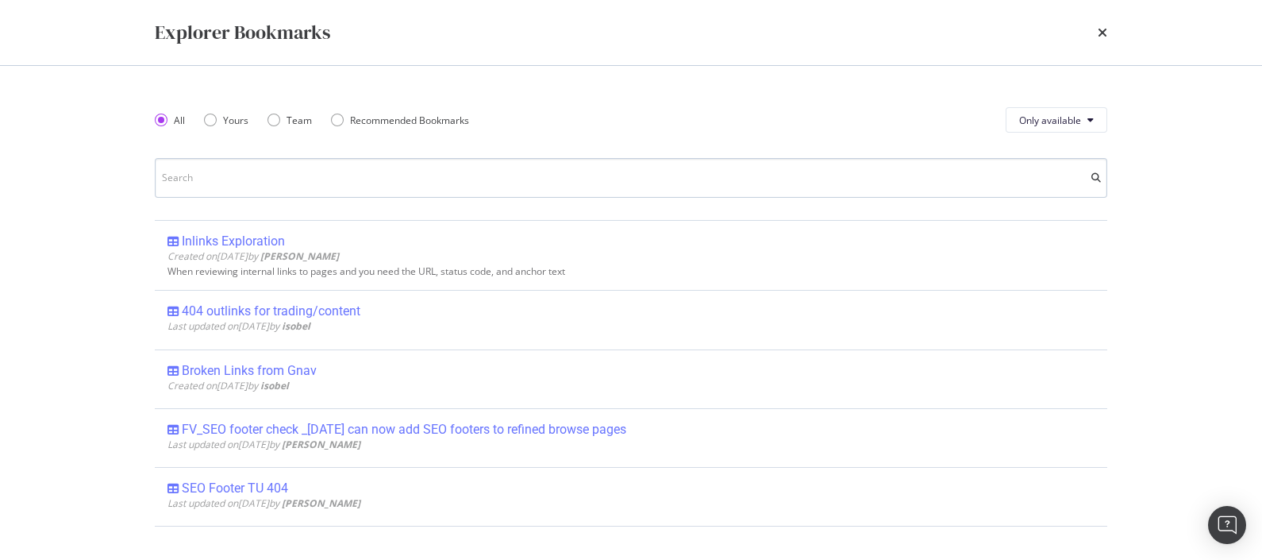
click at [275, 172] on input "modal" at bounding box center [631, 178] width 952 height 40
type input "4"
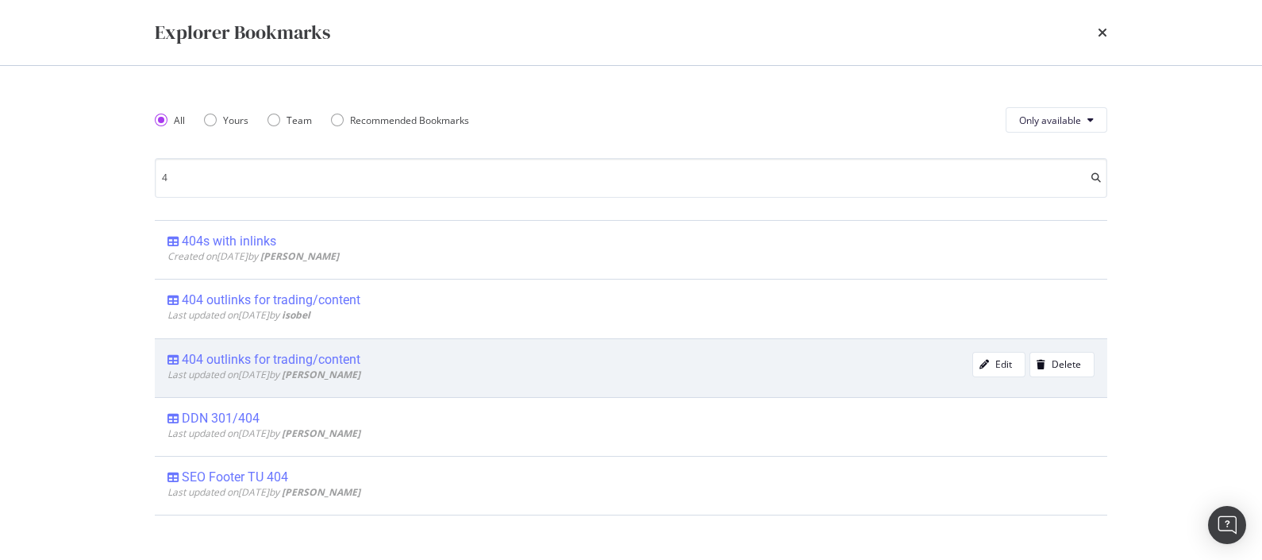
click at [337, 357] on div "404 outlinks for trading/content" at bounding box center [271, 360] width 179 height 16
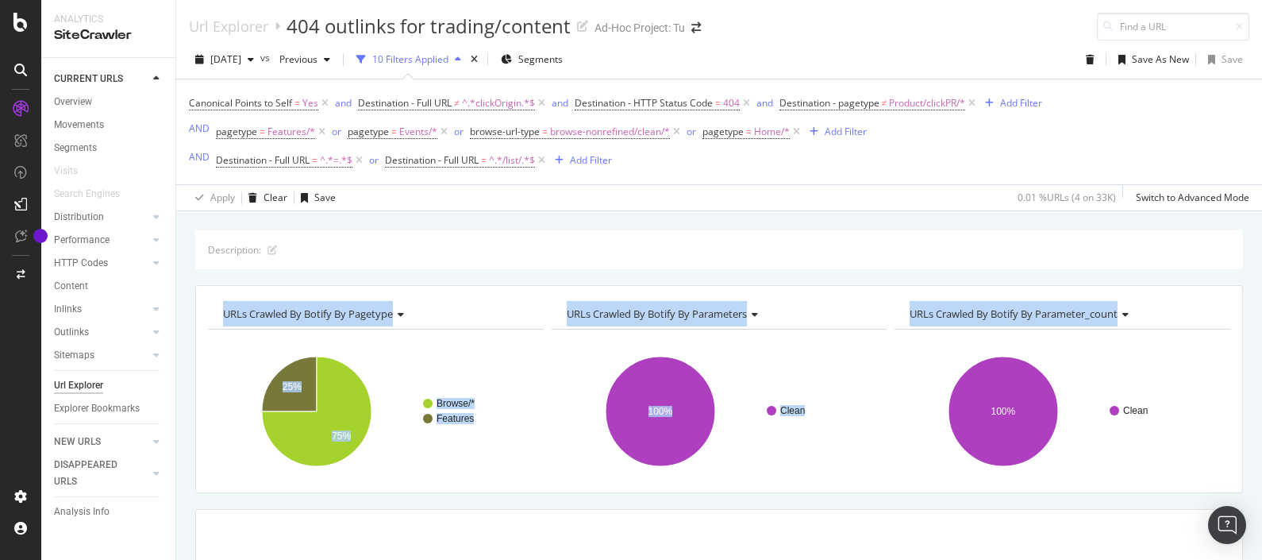
drag, startPoint x: 1238, startPoint y: 253, endPoint x: 1245, endPoint y: 291, distance: 38.6
click at [1245, 291] on div "Description: URLs Crawled By Botify By pagetype Chart (by Value) Table Expand E…" at bounding box center [719, 516] width 1086 height 572
drag, startPoint x: 1245, startPoint y: 291, endPoint x: 1242, endPoint y: 321, distance: 30.3
click at [1242, 321] on div "Description: URLs Crawled By Botify By pagetype Chart (by Value) Table Expand E…" at bounding box center [719, 516] width 1086 height 572
click at [1238, 302] on div "Description: URLs Crawled By Botify By pagetype Chart (by Value) Table Expand E…" at bounding box center [719, 516] width 1086 height 572
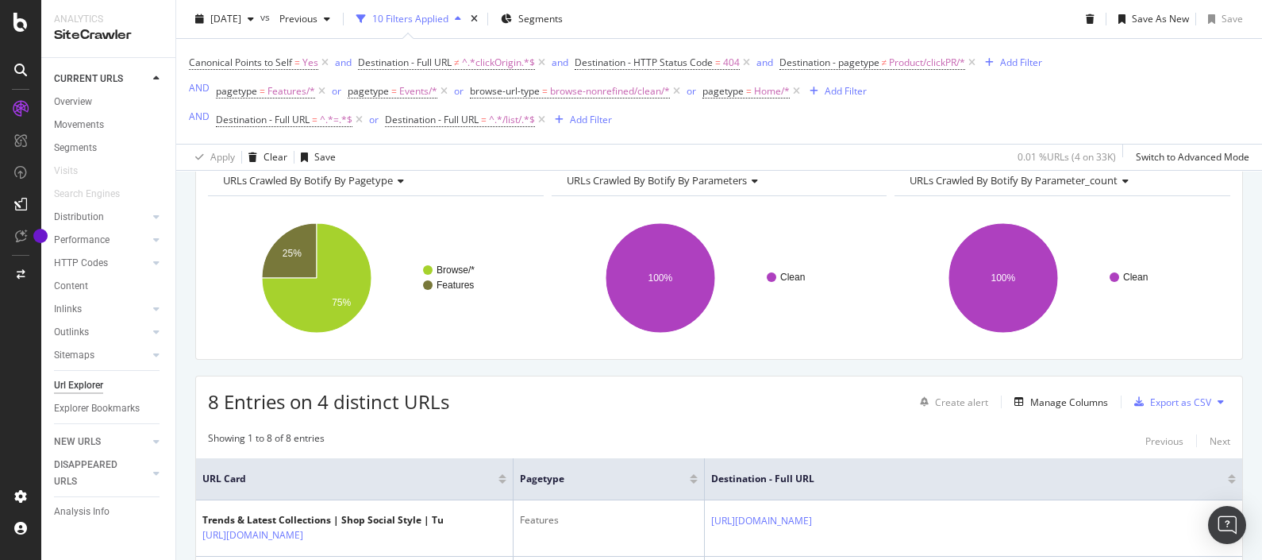
scroll to position [130, 0]
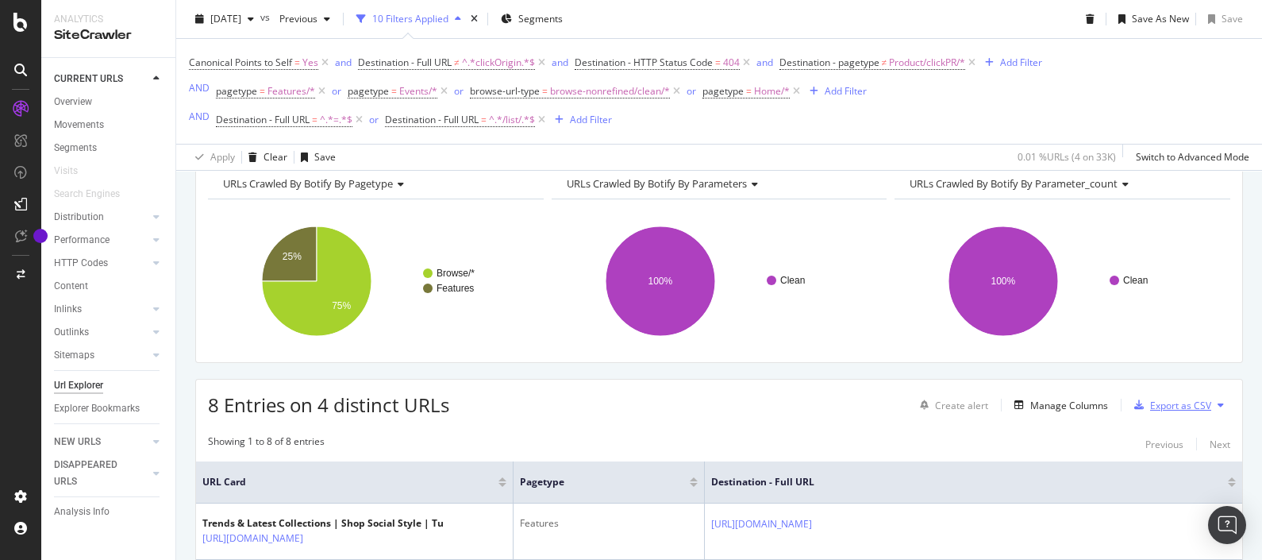
click at [1162, 397] on div "Export as CSV" at bounding box center [1169, 405] width 83 height 24
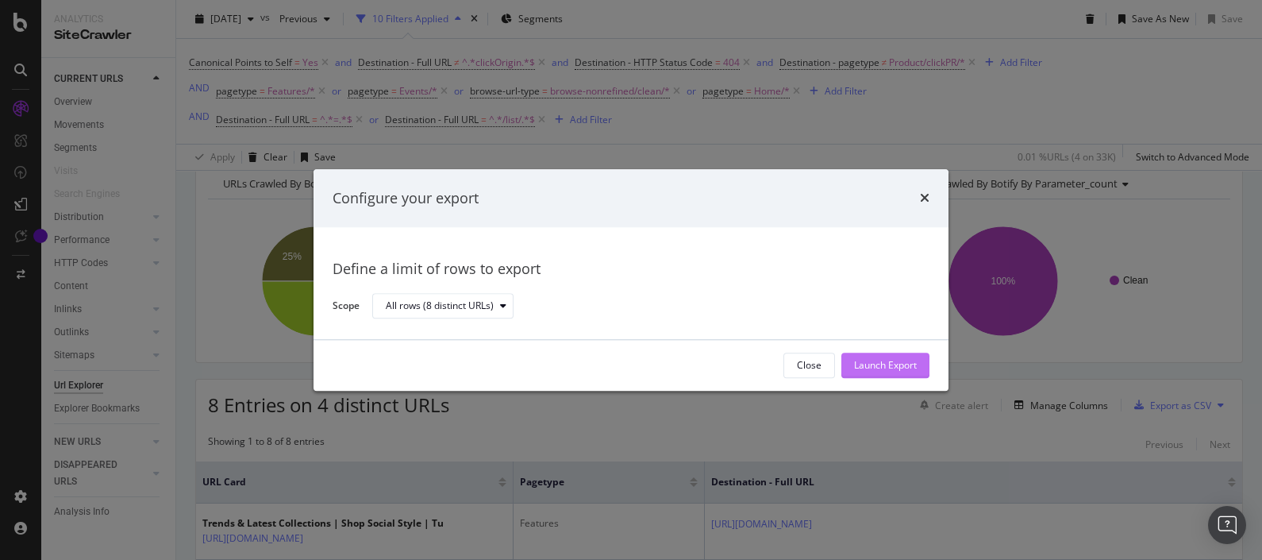
click at [899, 359] on div "Launch Export" at bounding box center [885, 365] width 63 height 13
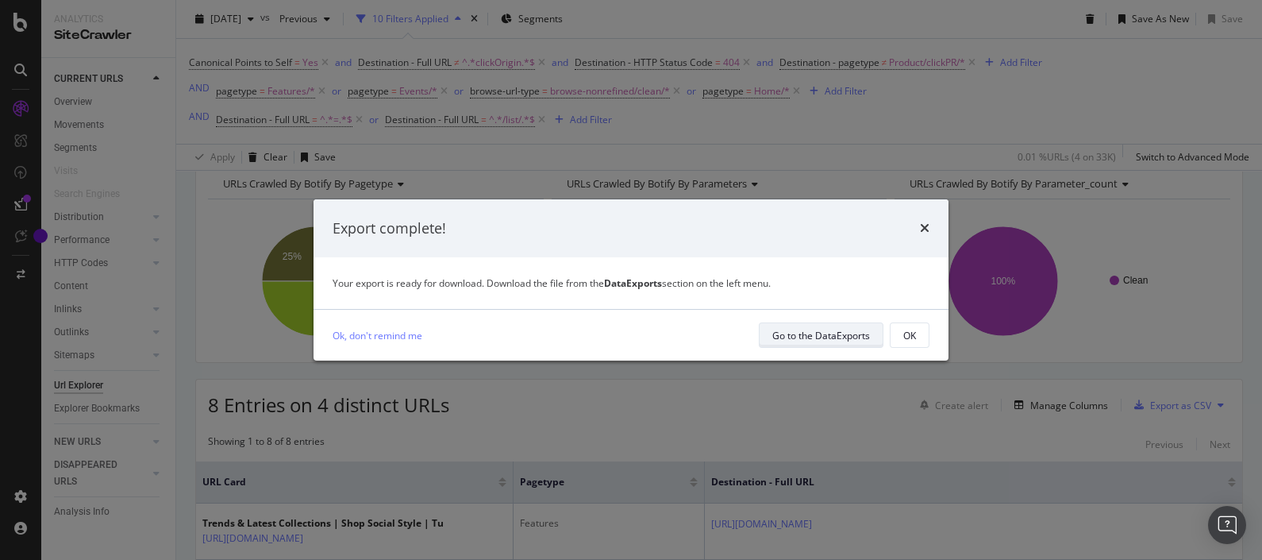
click at [832, 337] on div "Go to the DataExports" at bounding box center [821, 335] width 98 height 13
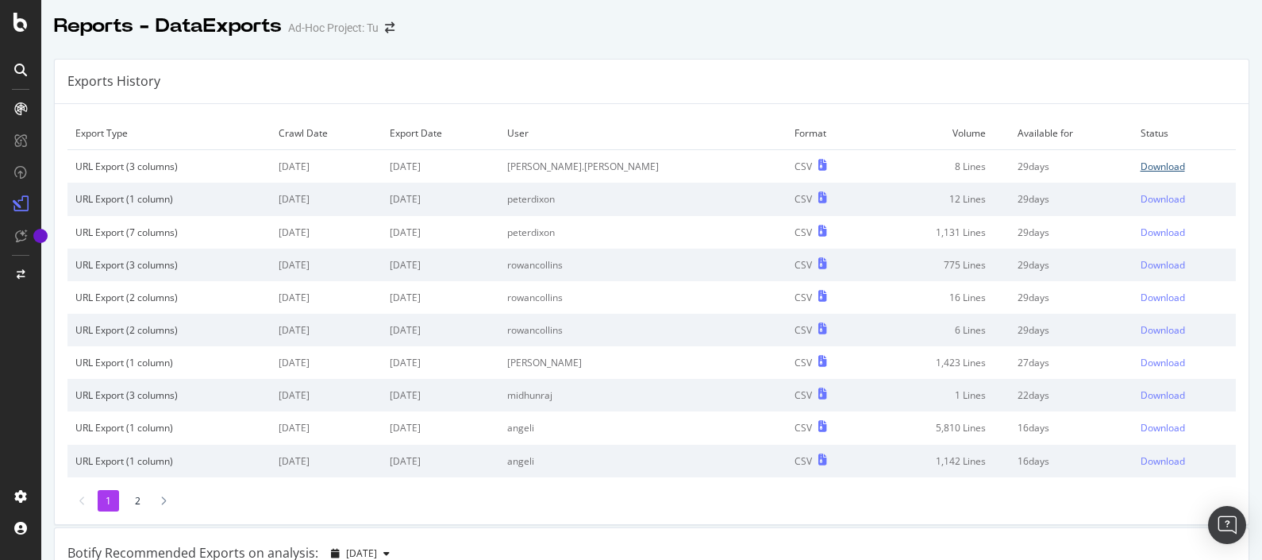
click at [1141, 164] on div "Download" at bounding box center [1163, 166] width 44 height 13
